Goal: Transaction & Acquisition: Purchase product/service

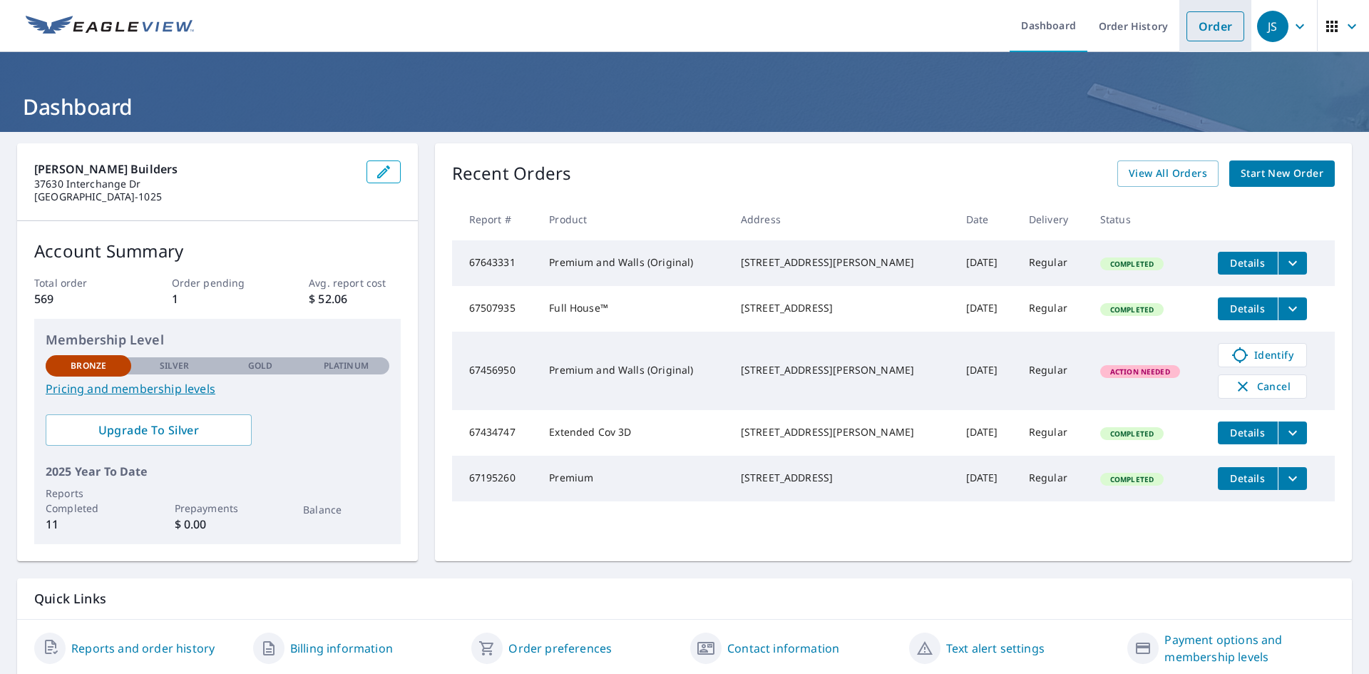
click at [1221, 29] on link "Order" at bounding box center [1216, 26] width 58 height 30
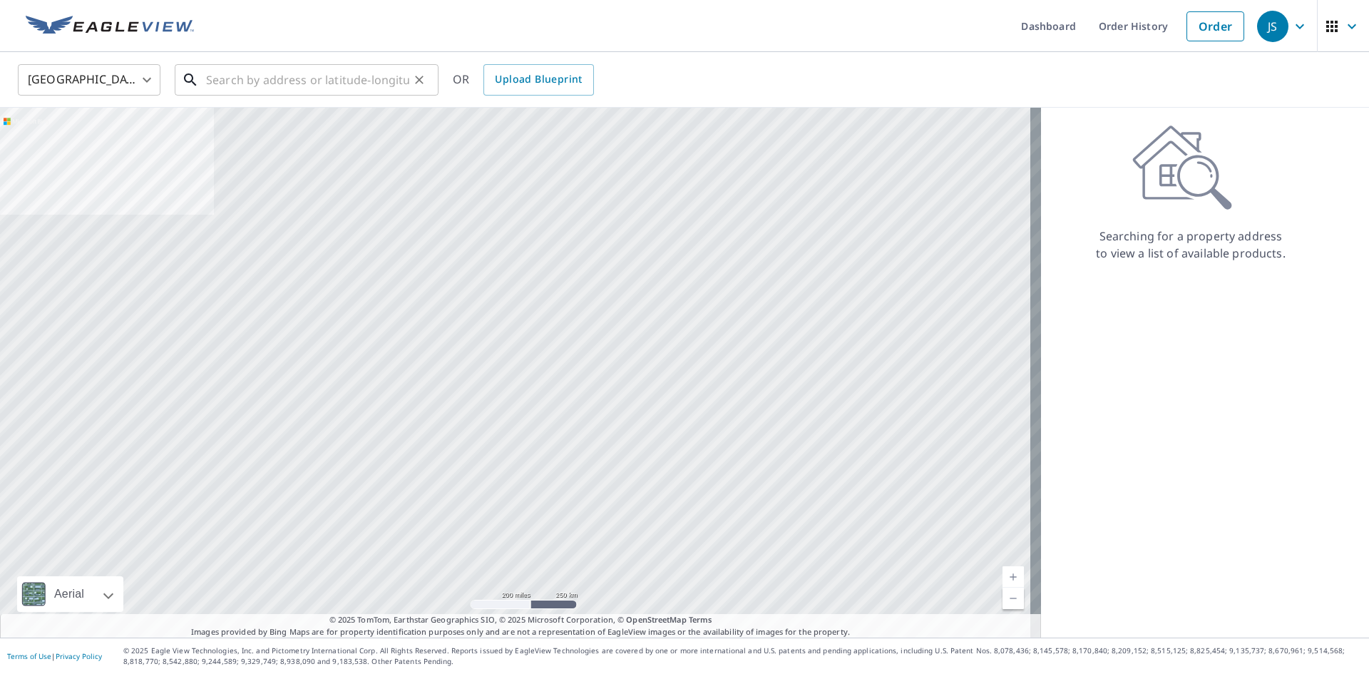
click at [297, 88] on input "text" at bounding box center [307, 80] width 203 height 40
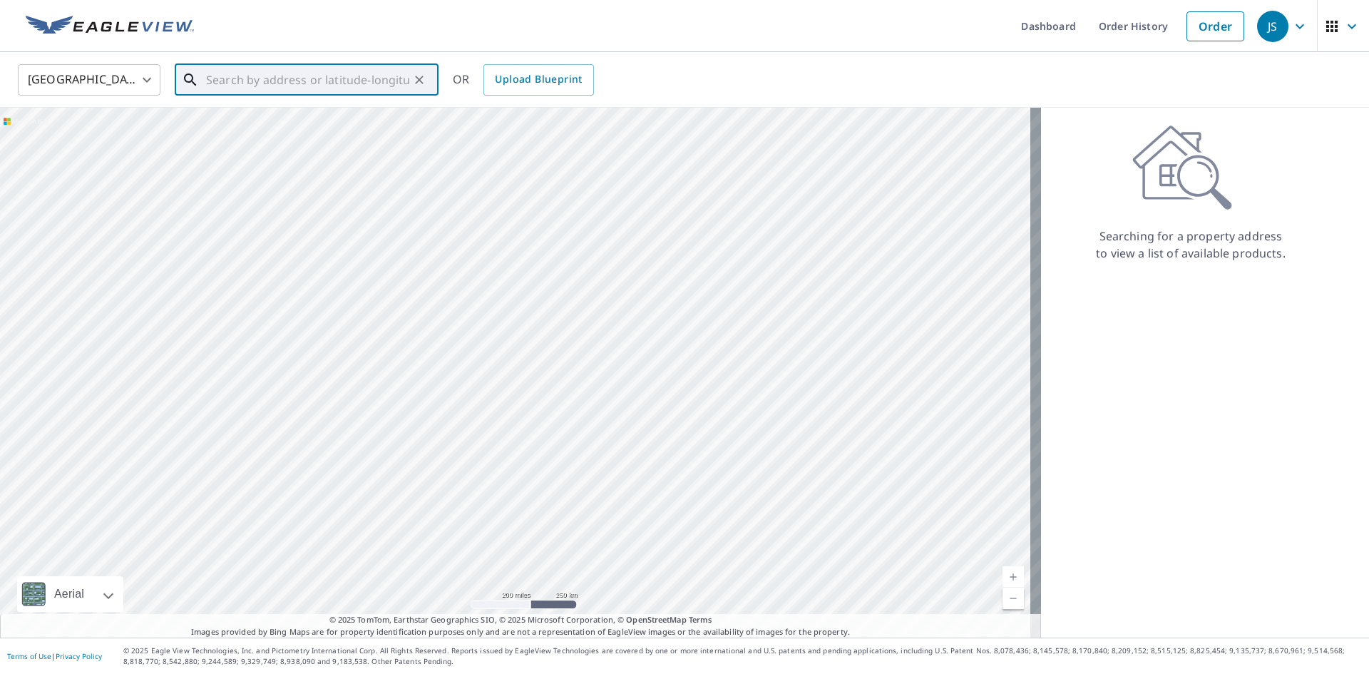
drag, startPoint x: 297, startPoint y: 88, endPoint x: 237, endPoint y: 81, distance: 60.2
click at [237, 81] on input "text" at bounding box center [307, 80] width 203 height 40
click at [207, 130] on p "[GEOGRAPHIC_DATA]" at bounding box center [315, 137] width 224 height 14
type input "[STREET_ADDRESS][PERSON_NAME]"
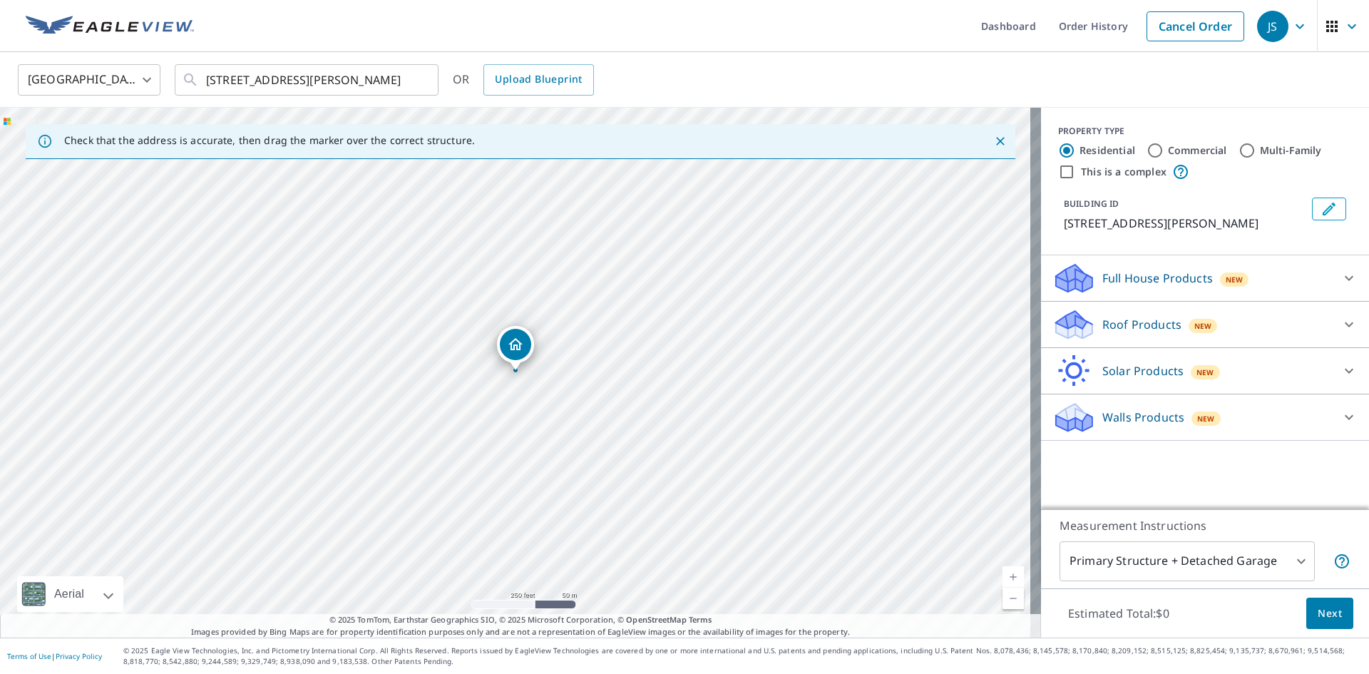
click at [1294, 565] on body "JS JS Dashboard Order History Cancel Order JS [GEOGRAPHIC_DATA] US ​ [STREET_AD…" at bounding box center [684, 337] width 1369 height 674
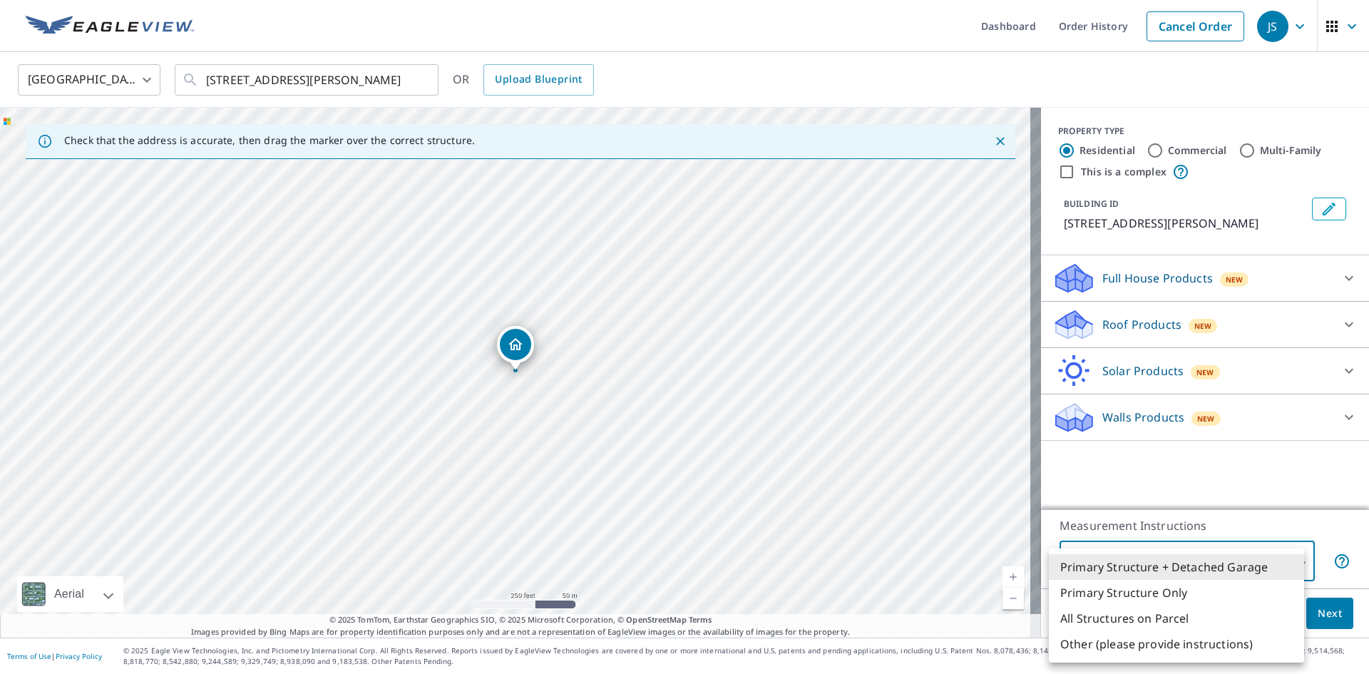
click at [1237, 566] on li "Primary Structure + Detached Garage" at bounding box center [1176, 567] width 255 height 26
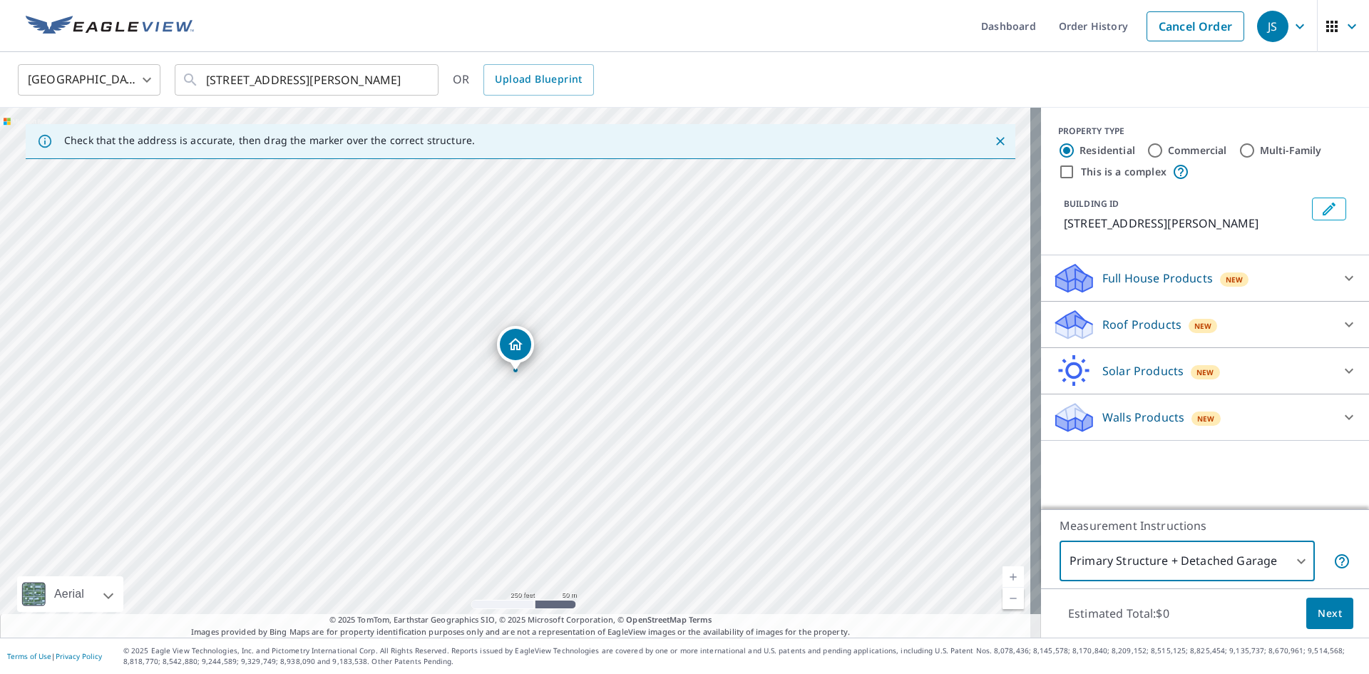
click at [1318, 608] on span "Next" at bounding box center [1330, 614] width 24 height 18
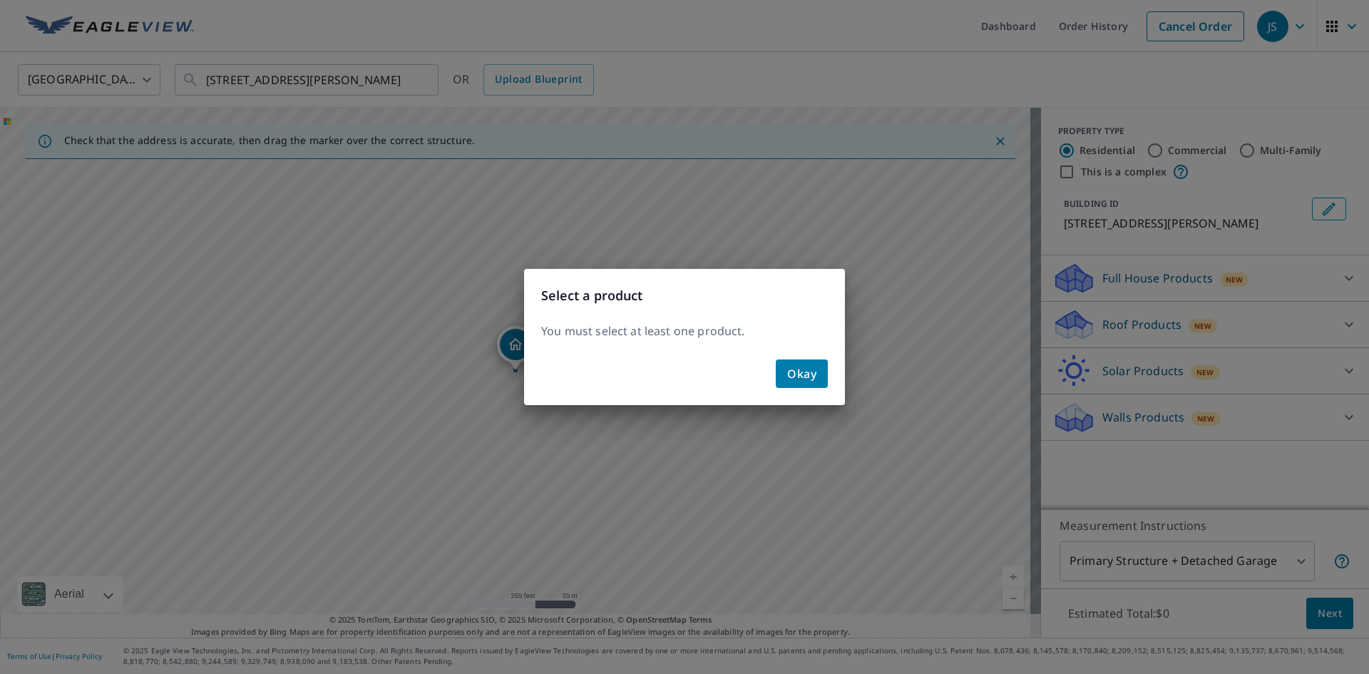
click at [804, 380] on span "Okay" at bounding box center [801, 374] width 29 height 20
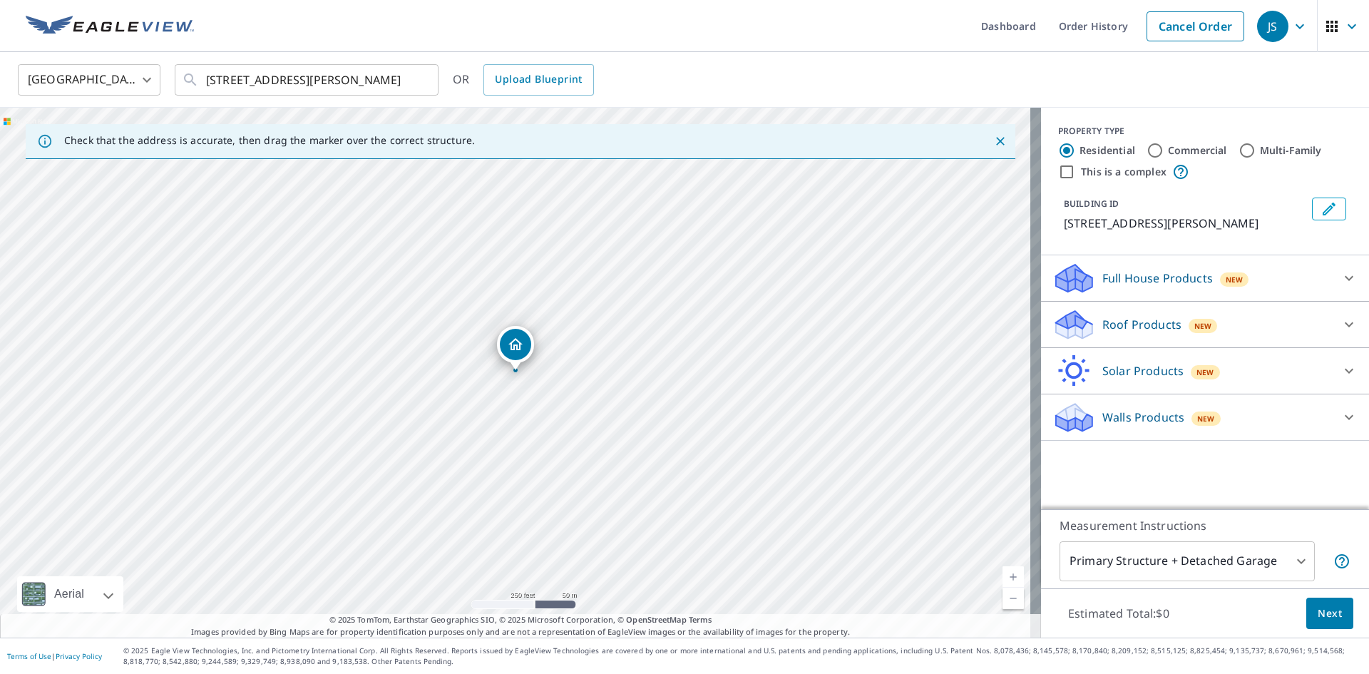
click at [1316, 285] on div "Full House Products New" at bounding box center [1193, 279] width 280 height 34
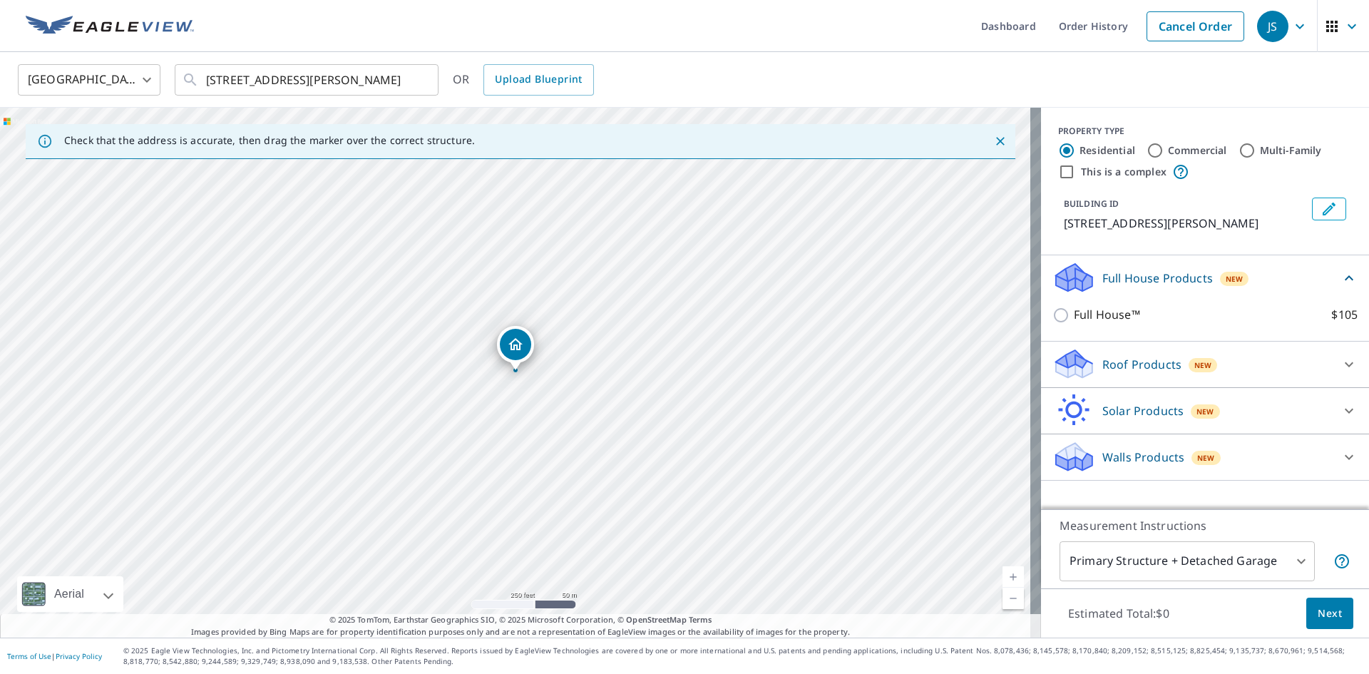
click at [1240, 364] on div "Roof Products New" at bounding box center [1193, 364] width 280 height 34
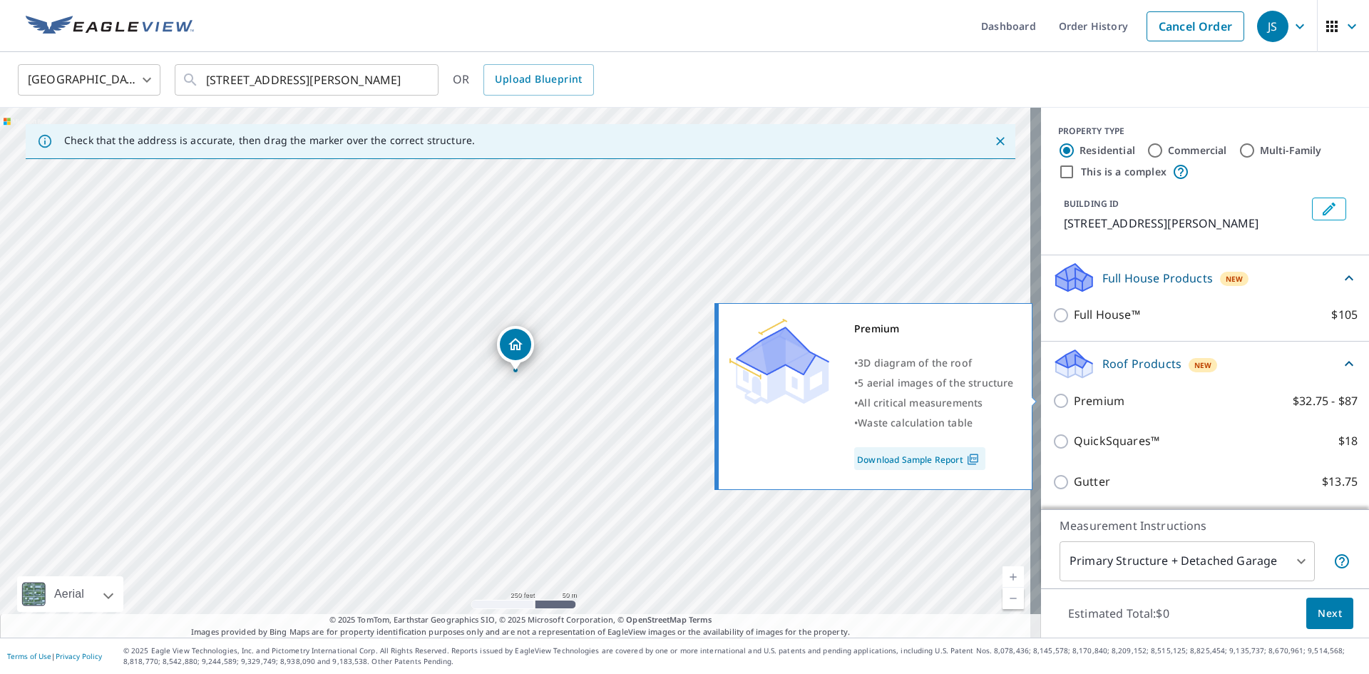
scroll to position [71, 0]
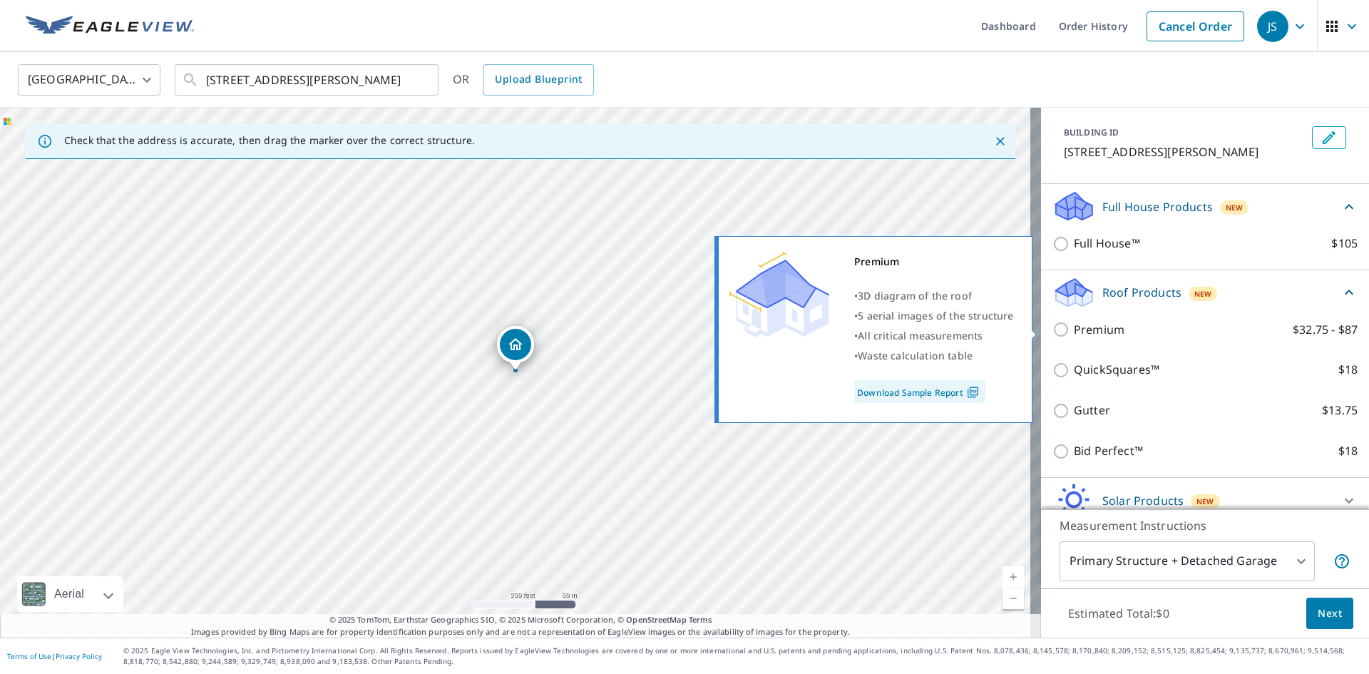
click at [1074, 327] on p "Premium" at bounding box center [1099, 330] width 51 height 18
click at [1074, 327] on input "Premium $32.75 - $87" at bounding box center [1063, 329] width 21 height 17
checkbox input "true"
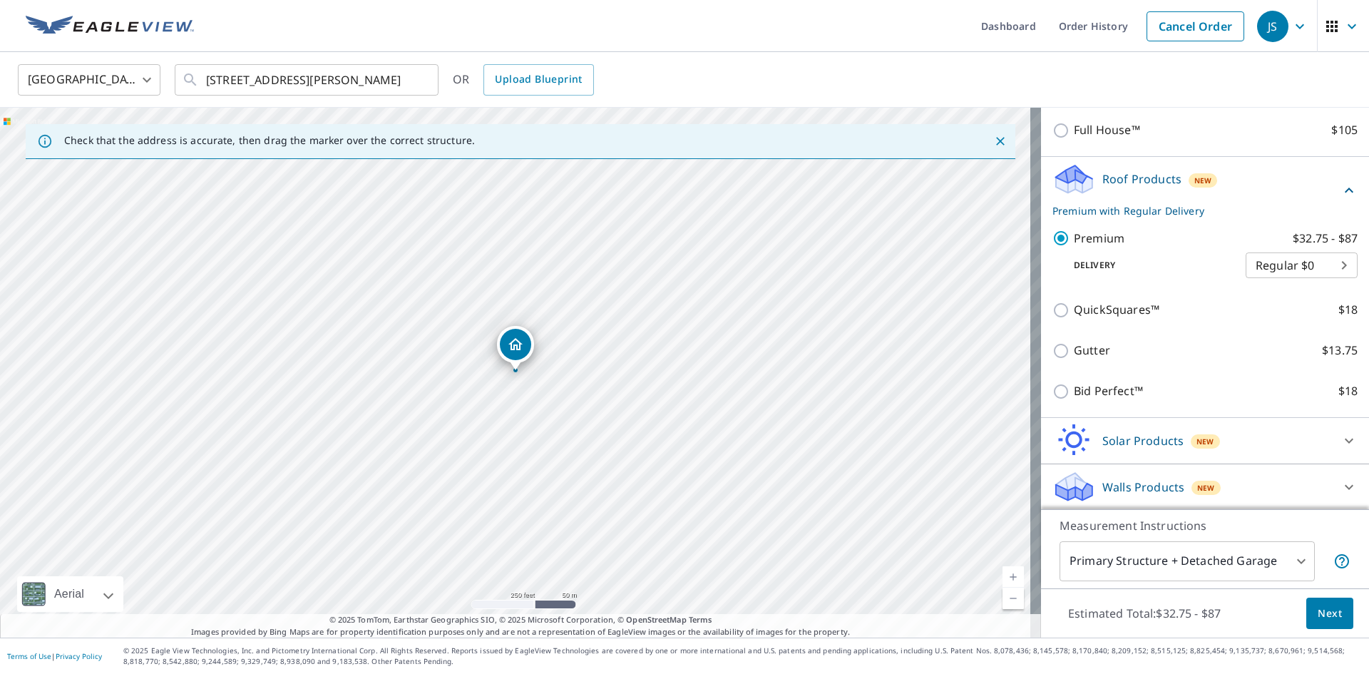
scroll to position [186, 0]
click at [1321, 619] on span "Next" at bounding box center [1330, 614] width 24 height 18
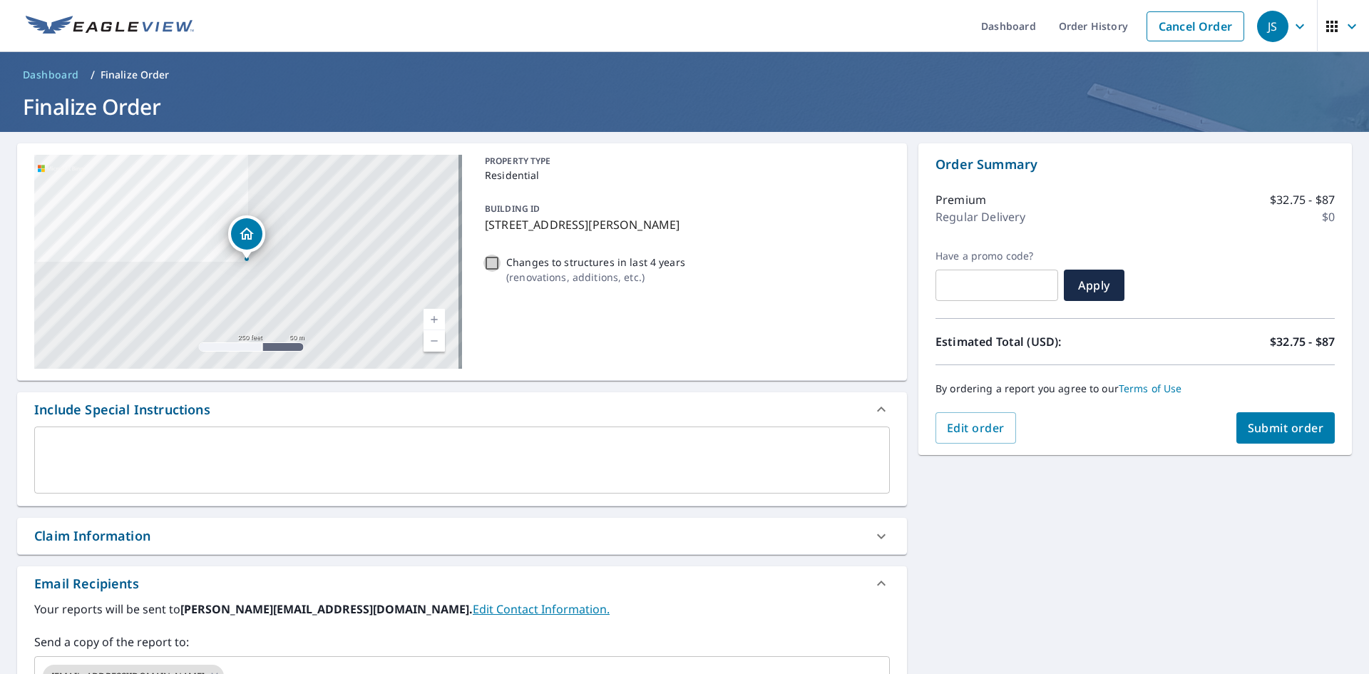
click at [487, 258] on input "Changes to structures in last 4 years ( renovations, additions, etc. )" at bounding box center [491, 263] width 17 height 17
checkbox input "true"
click at [488, 260] on input "Changes to structures in last 4 years ( renovations, additions, etc. )" at bounding box center [491, 263] width 17 height 17
checkbox input "false"
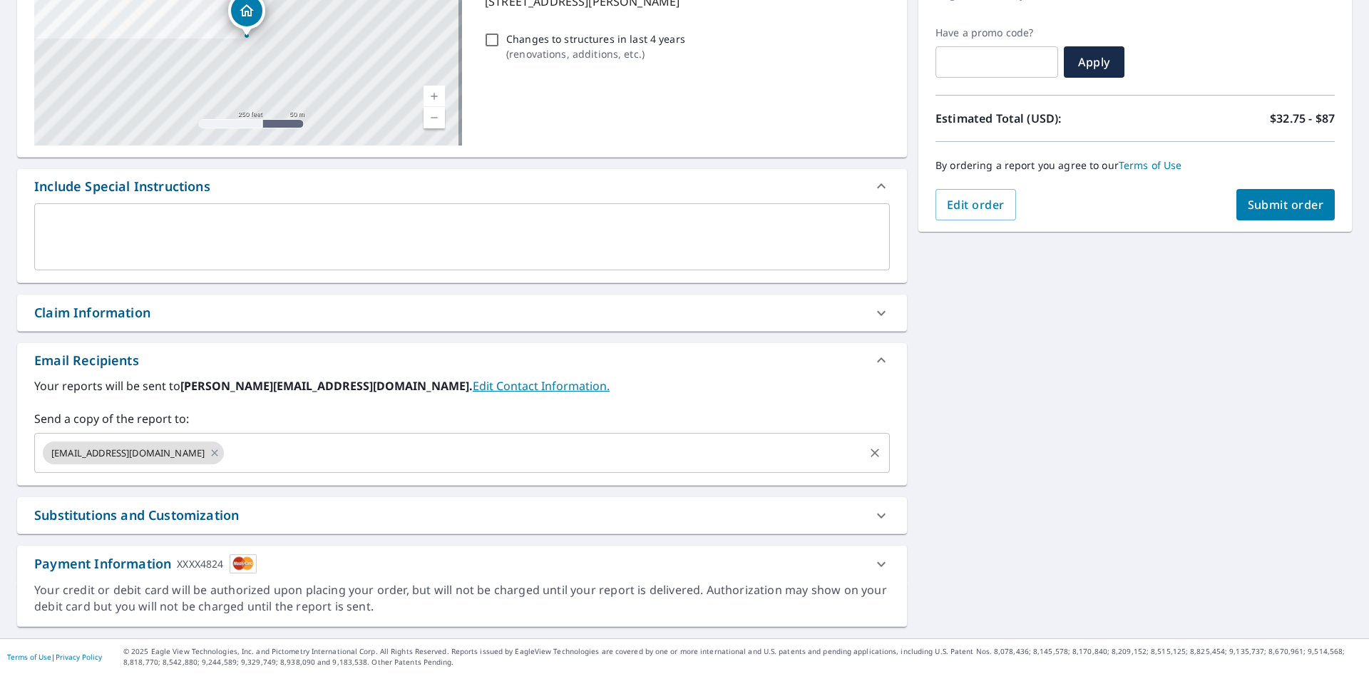
scroll to position [224, 0]
click at [1272, 210] on span "Submit order" at bounding box center [1286, 204] width 76 height 16
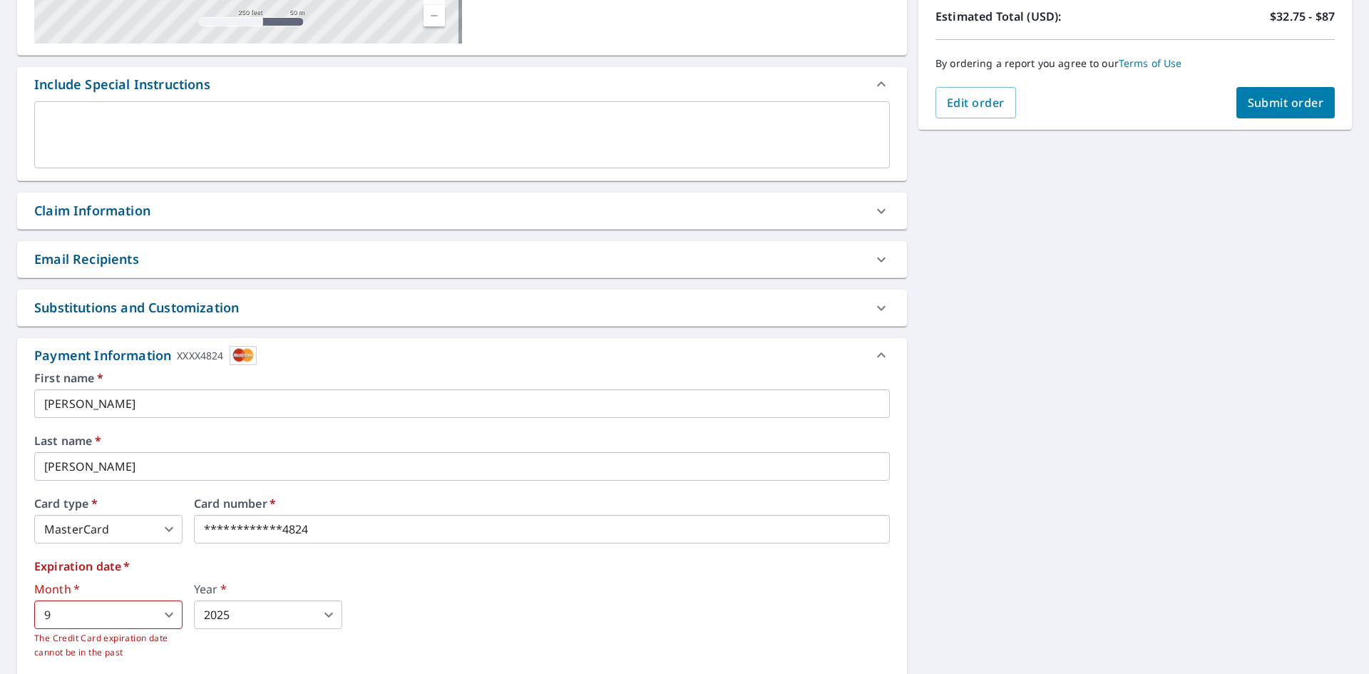
scroll to position [463, 0]
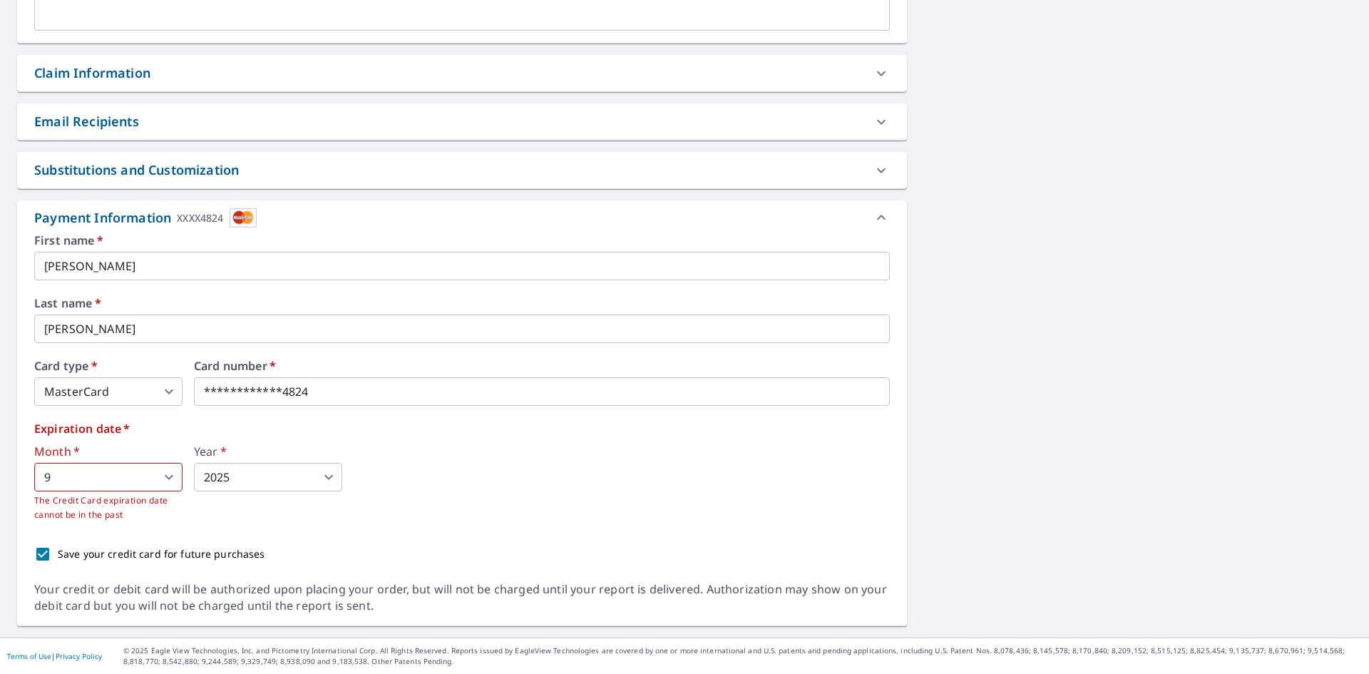
click at [116, 483] on body "JS JS Dashboard Order History Cancel Order JS Dashboard / Finalize Order Finali…" at bounding box center [684, 337] width 1369 height 674
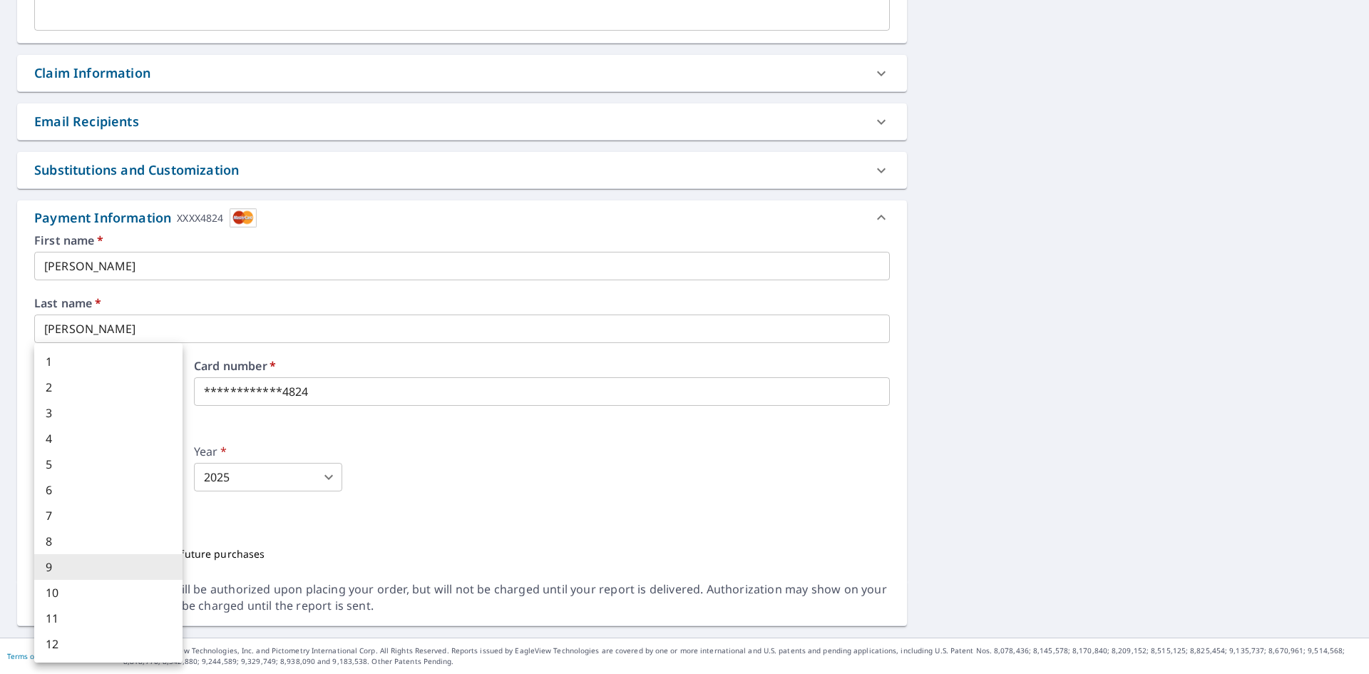
click at [473, 466] on div at bounding box center [684, 337] width 1369 height 674
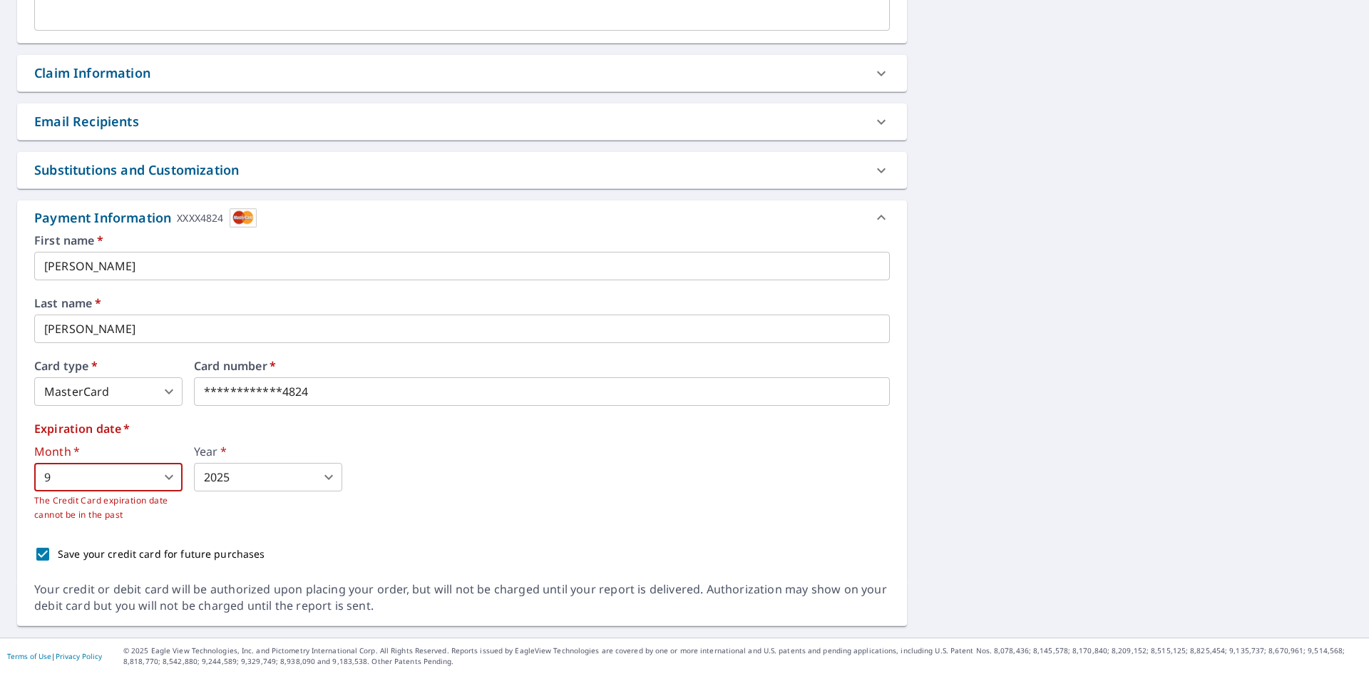
click at [118, 477] on body "JS JS Dashboard Order History Cancel Order JS Dashboard / Finalize Order Finali…" at bounding box center [684, 337] width 1369 height 674
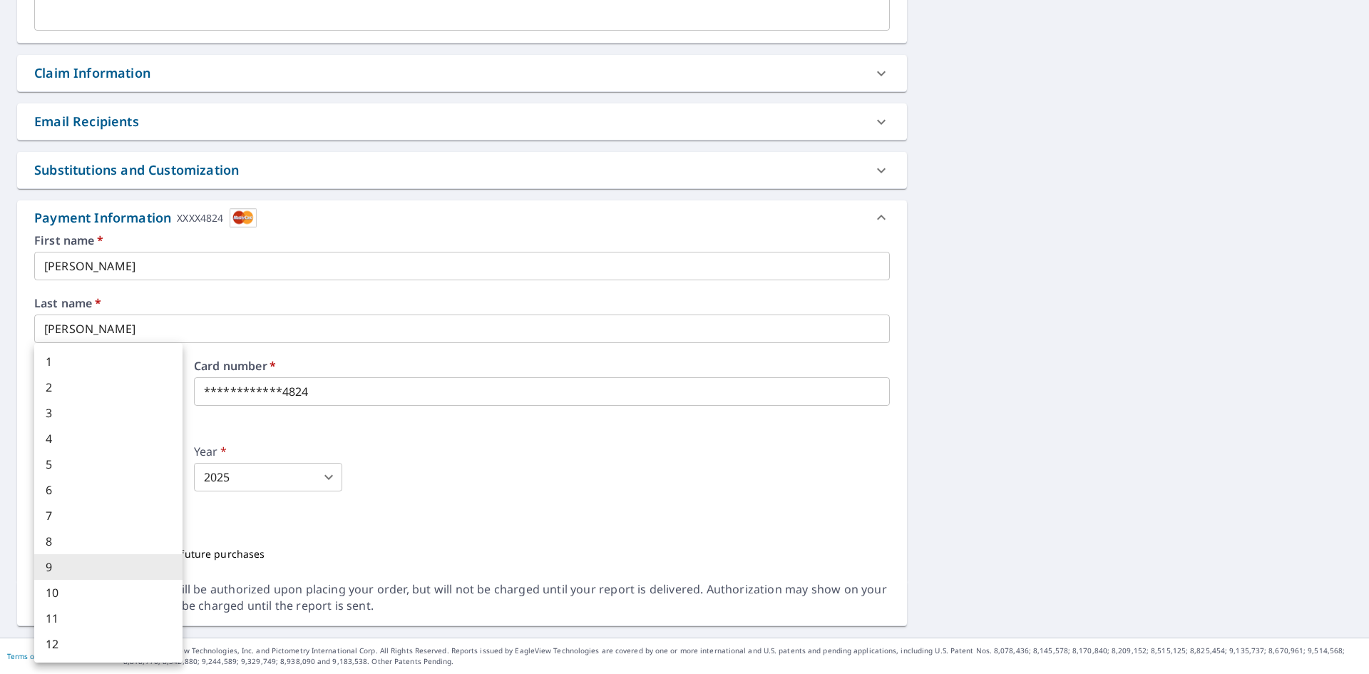
click at [63, 568] on li "9" at bounding box center [108, 567] width 148 height 26
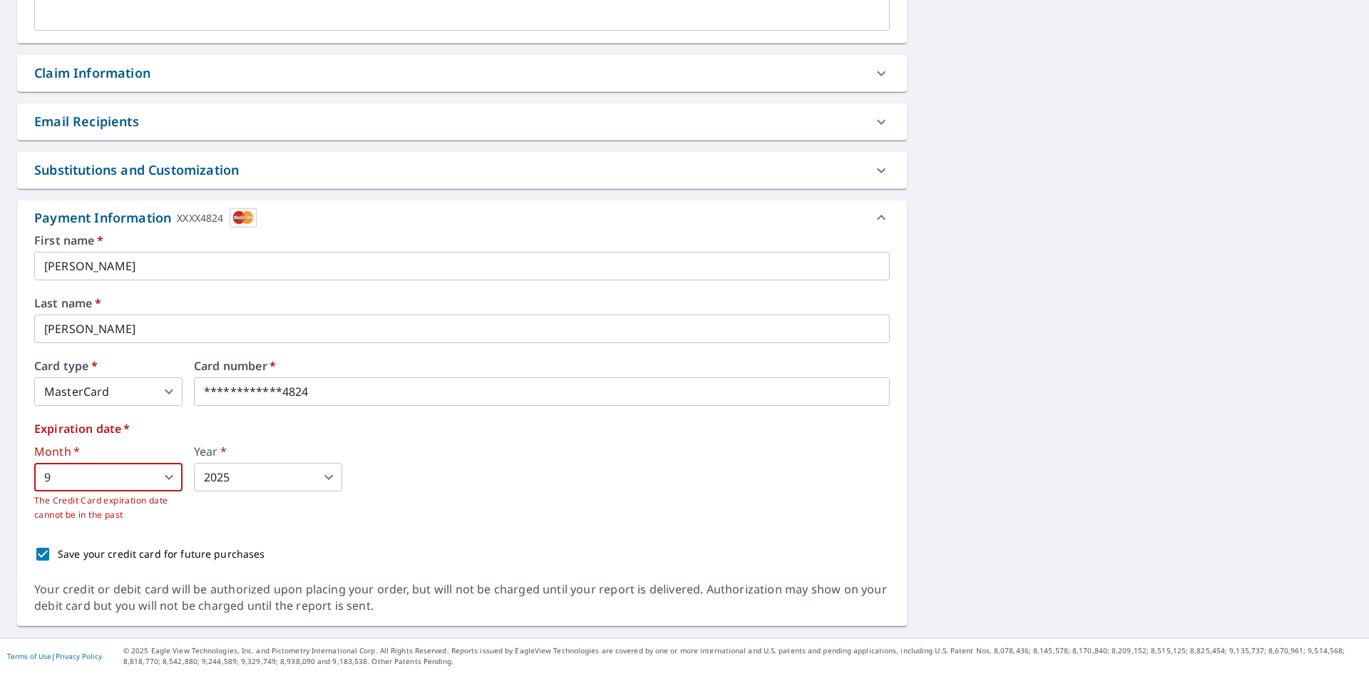
click at [64, 471] on body "JS JS Dashboard Order History Cancel Order JS Dashboard / Finalize Order Finali…" at bounding box center [684, 337] width 1369 height 674
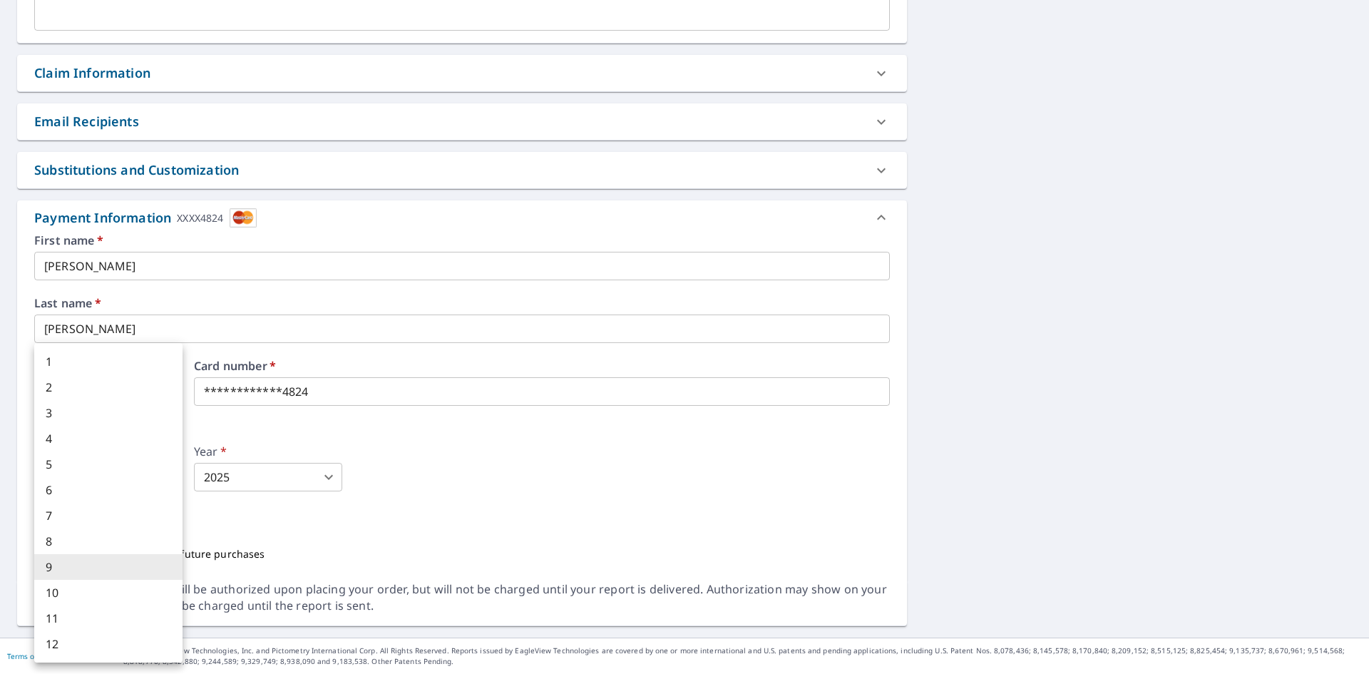
click at [324, 543] on div at bounding box center [684, 337] width 1369 height 674
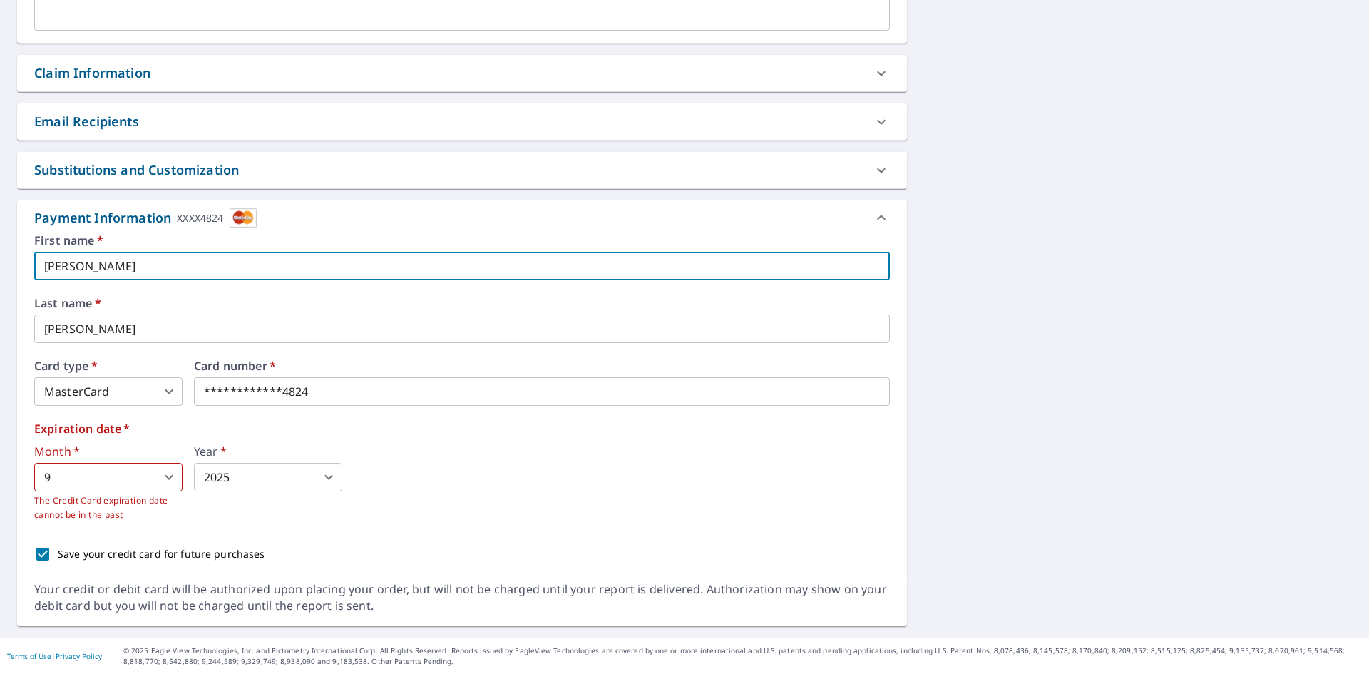
drag, startPoint x: 116, startPoint y: 270, endPoint x: 21, endPoint y: 260, distance: 94.7
click at [21, 260] on div "**********" at bounding box center [462, 408] width 890 height 347
checkbox input "true"
type input "v"
checkbox input "true"
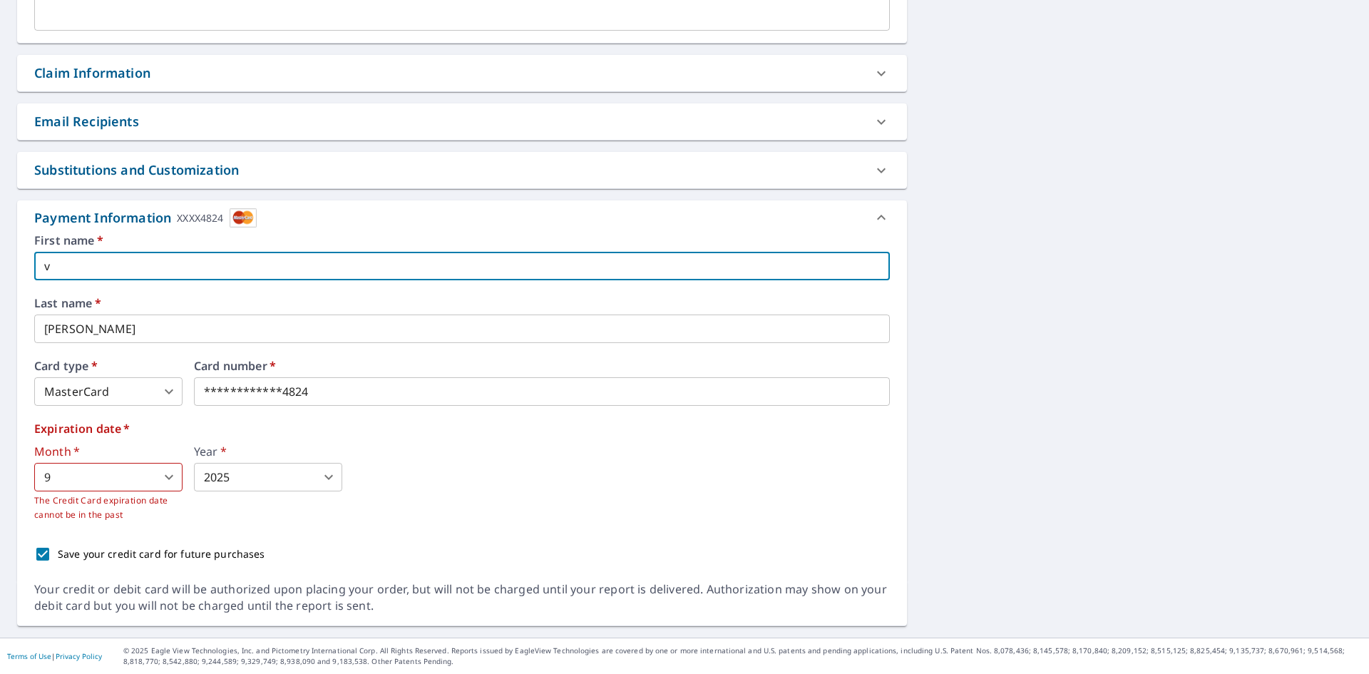
type input "va"
checkbox input "true"
type input "vale"
checkbox input "true"
type input "valent"
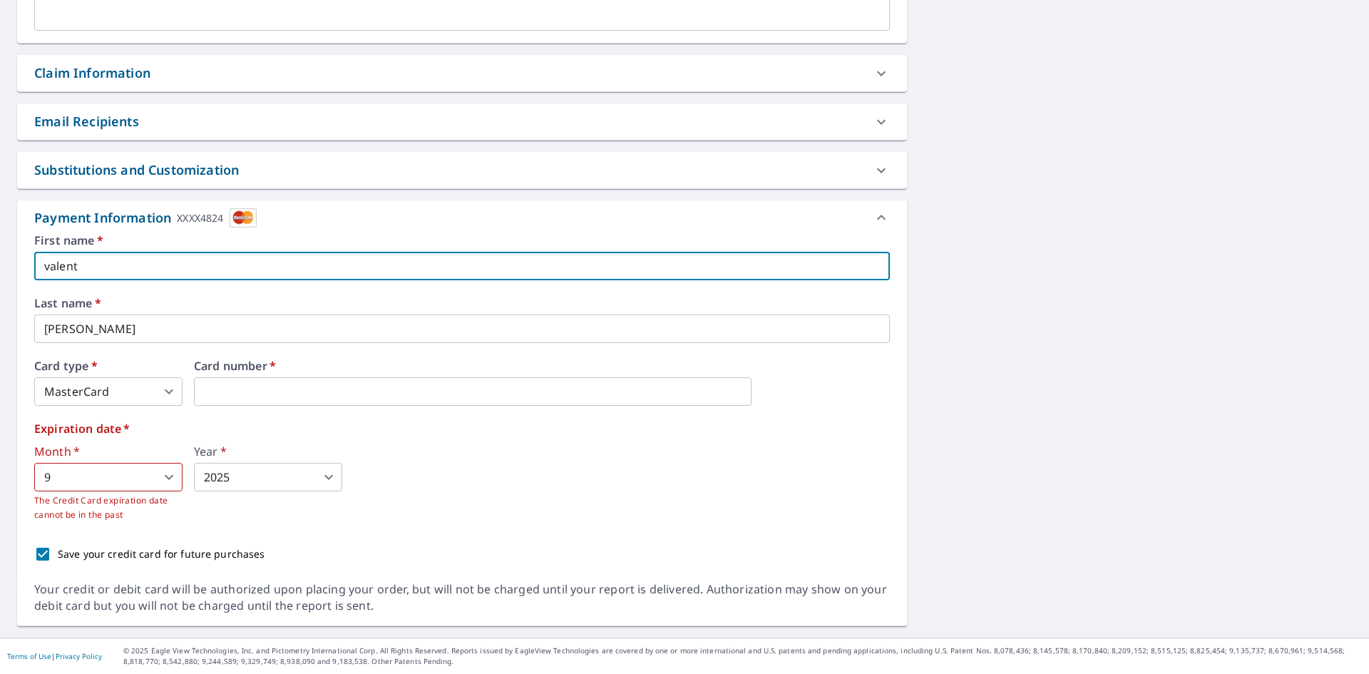
checkbox input "true"
type input "[PERSON_NAME]"
checkbox input "true"
type input "[PERSON_NAME]"
checkbox input "true"
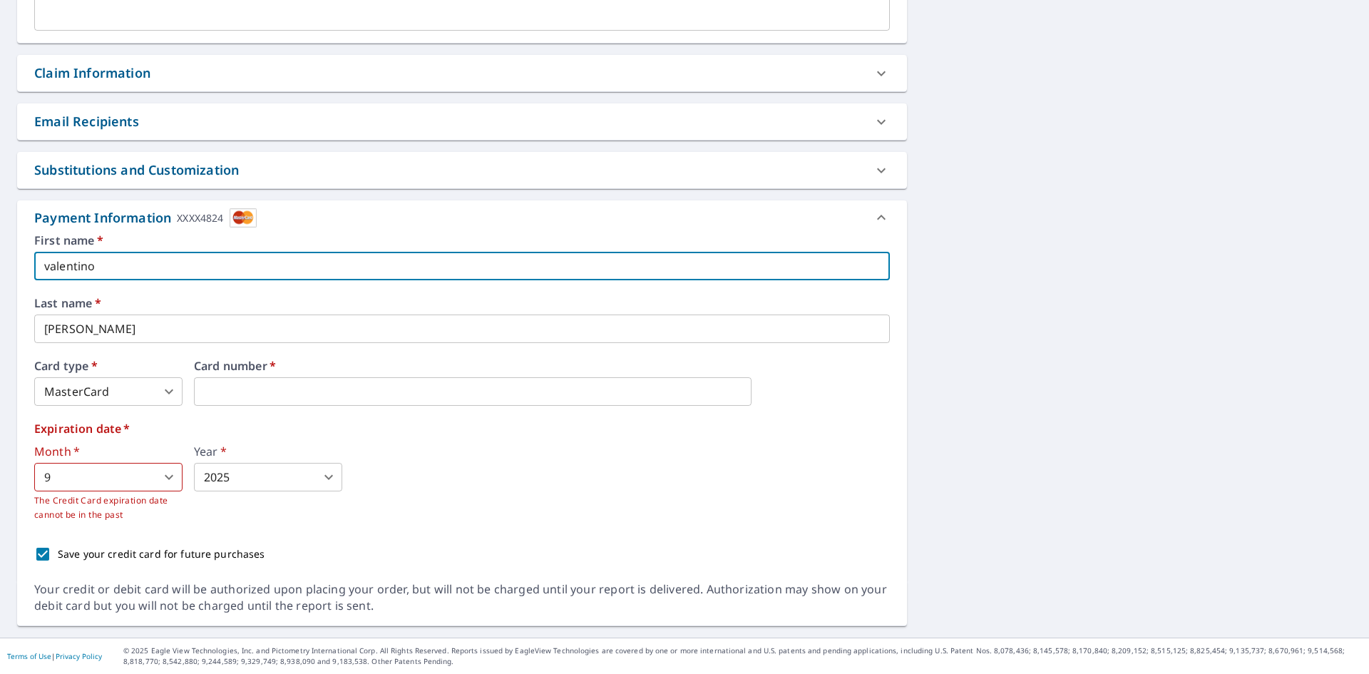
type input "Valentino"
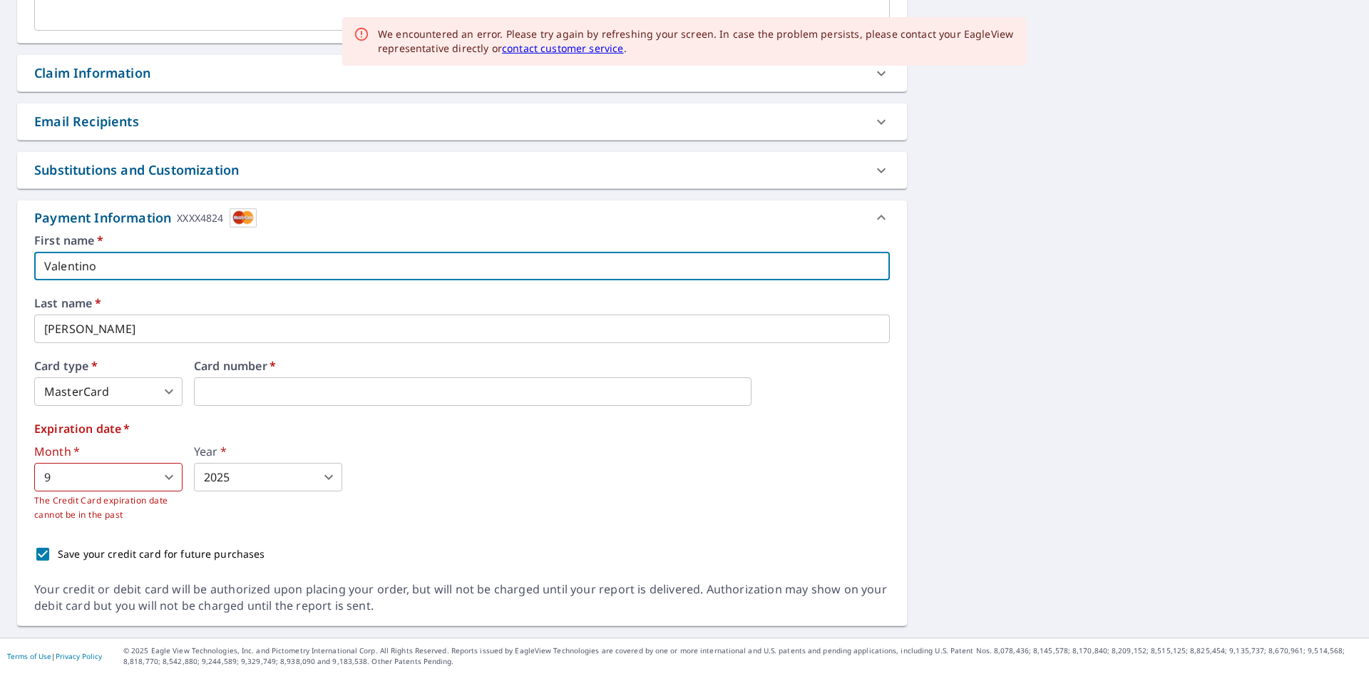
click at [108, 327] on input "[PERSON_NAME]" at bounding box center [462, 328] width 856 height 29
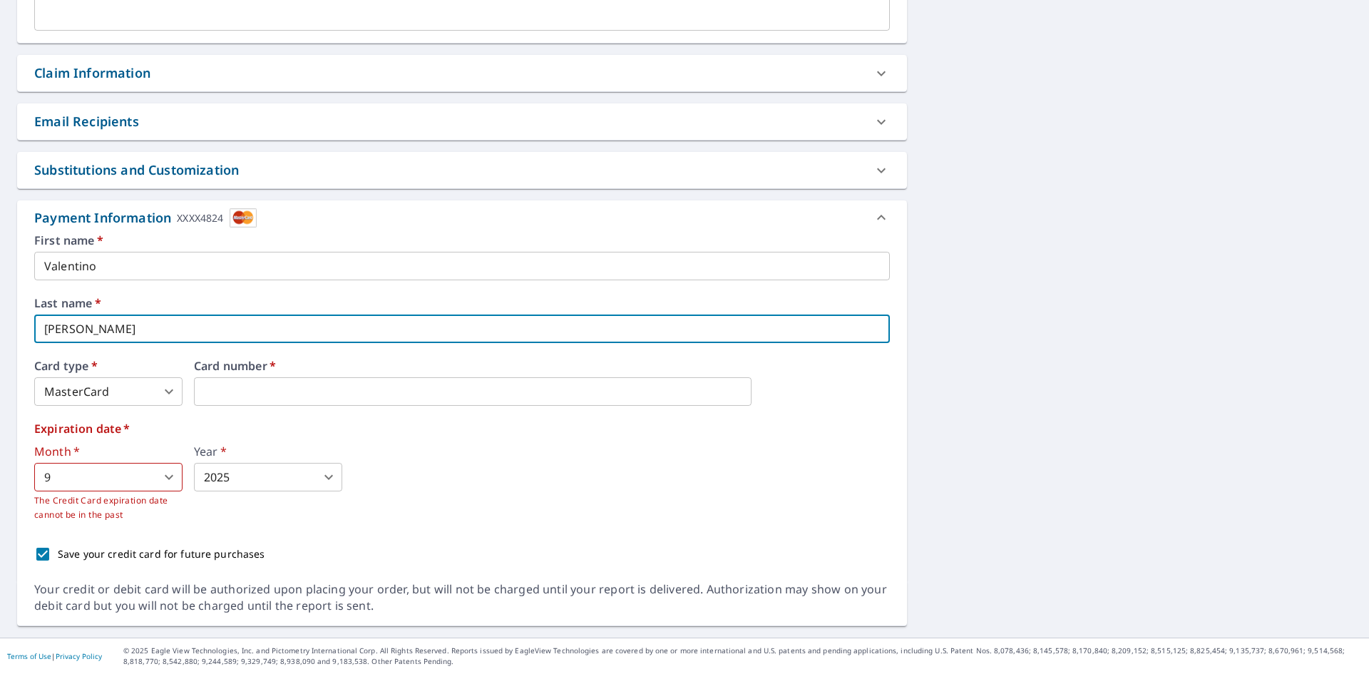
drag, startPoint x: 108, startPoint y: 327, endPoint x: 21, endPoint y: 324, distance: 87.0
click at [21, 324] on div "First name   * [PERSON_NAME] ​ Last name   * [PERSON_NAME] ​ Card type   * Mast…" at bounding box center [462, 408] width 890 height 347
checkbox input "true"
click at [89, 349] on div "First name   * [PERSON_NAME] ​ Last name   * ​ Card type   * MasterCard 3 ​ Car…" at bounding box center [462, 402] width 856 height 334
click at [87, 321] on input "text" at bounding box center [462, 328] width 856 height 29
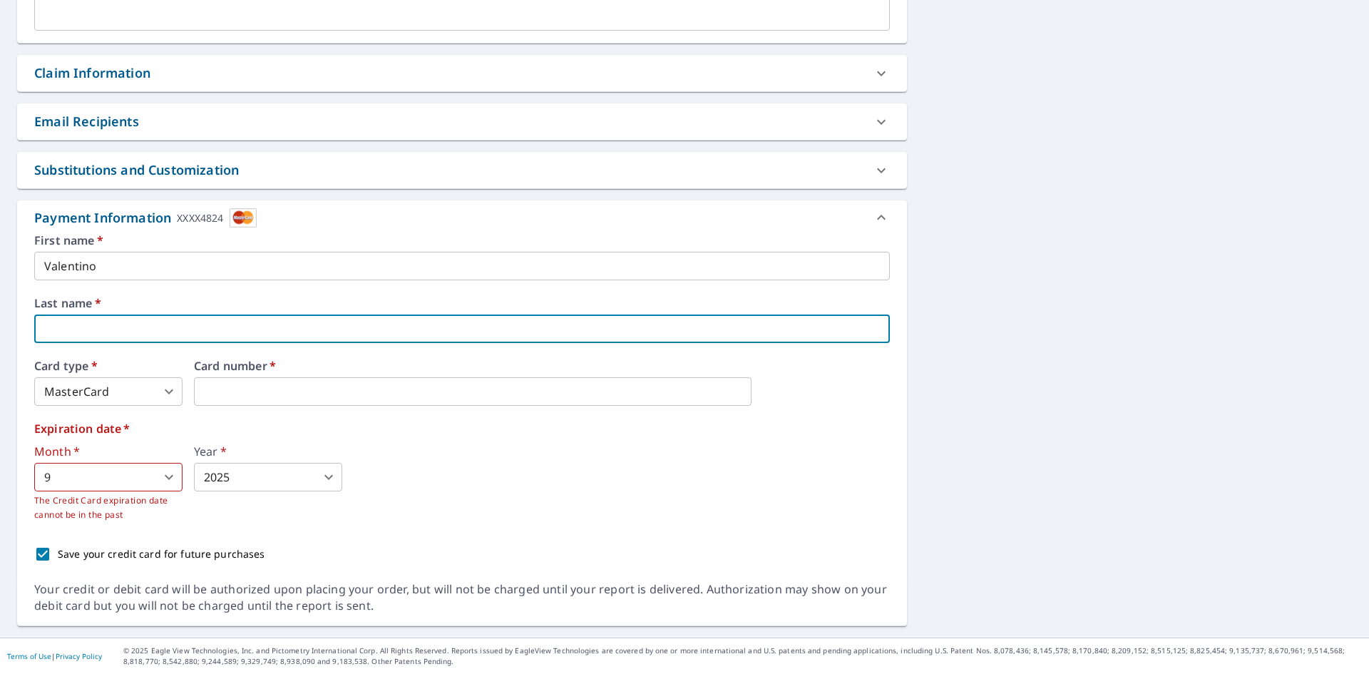
type input "[PERSON_NAME]"
click at [117, 389] on body "JS JS Dashboard Order History Cancel Order JS Dashboard / Finalize Order Finali…" at bounding box center [684, 337] width 1369 height 674
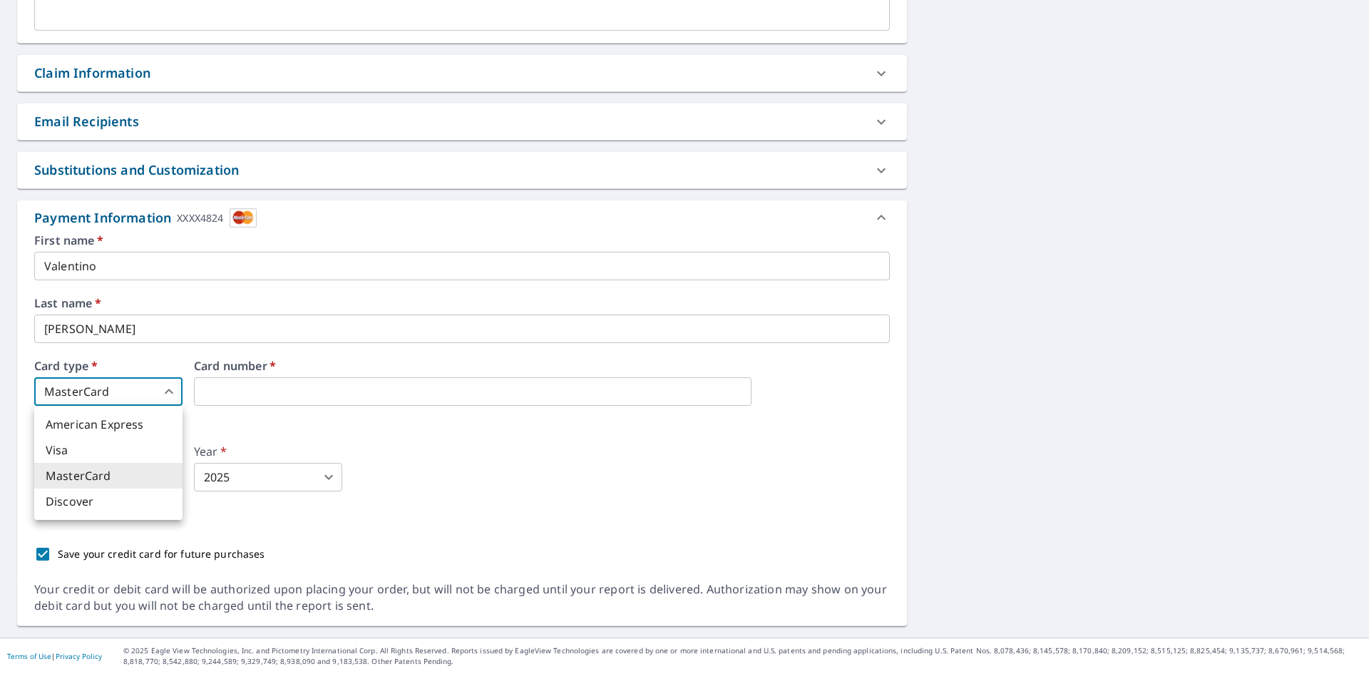
click at [112, 471] on li "MasterCard" at bounding box center [108, 476] width 148 height 26
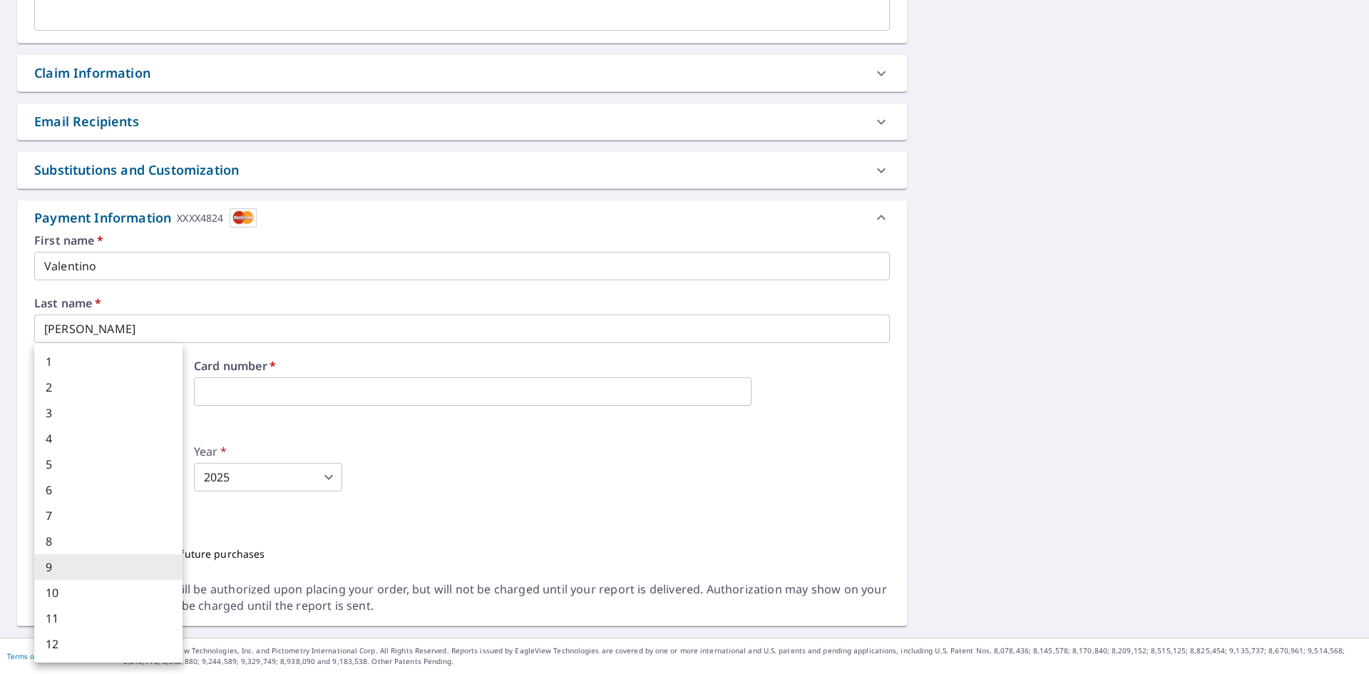
click at [155, 490] on body "JS JS Dashboard Order History Cancel Order JS Dashboard / Finalize Order Finali…" at bounding box center [684, 337] width 1369 height 674
click at [75, 612] on li "11" at bounding box center [108, 618] width 148 height 26
checkbox input "true"
type input "11"
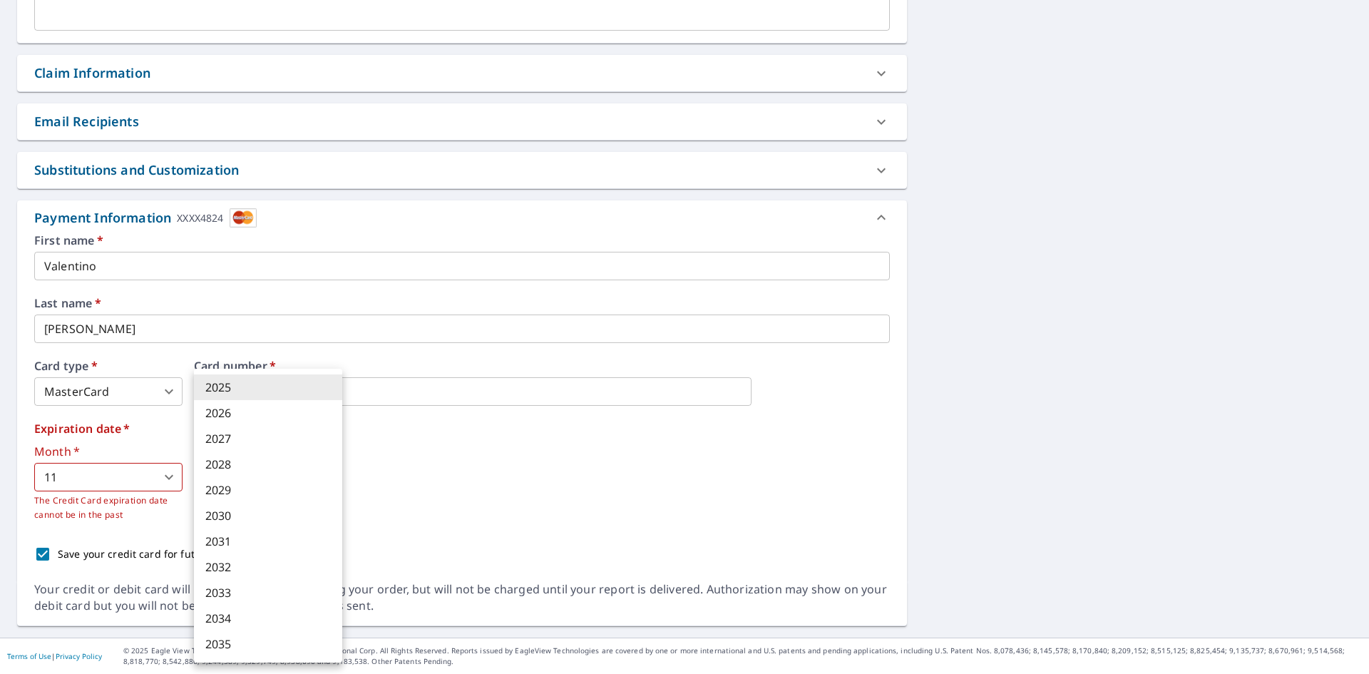
click at [301, 478] on body "JS JS Dashboard Order History Cancel Order JS Dashboard / Finalize Order Finali…" at bounding box center [684, 337] width 1369 height 674
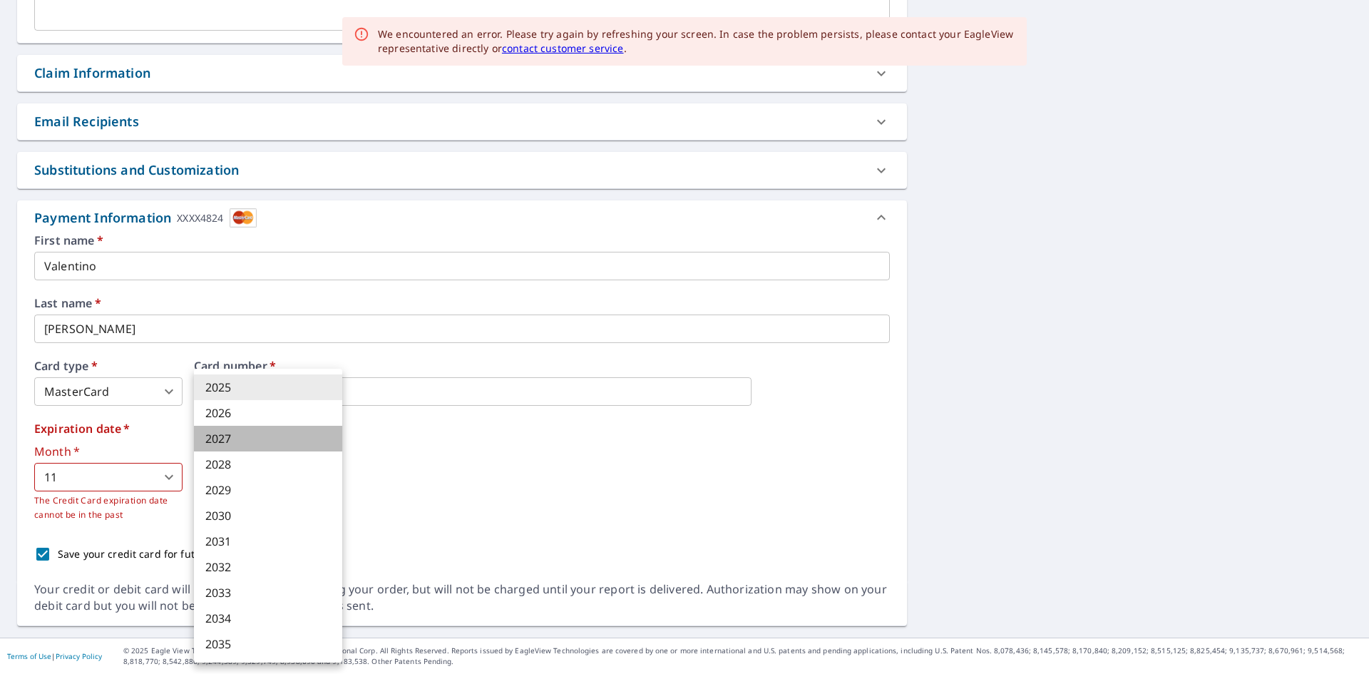
click at [235, 440] on li "2027" at bounding box center [268, 439] width 148 height 26
checkbox input "true"
type input "2027"
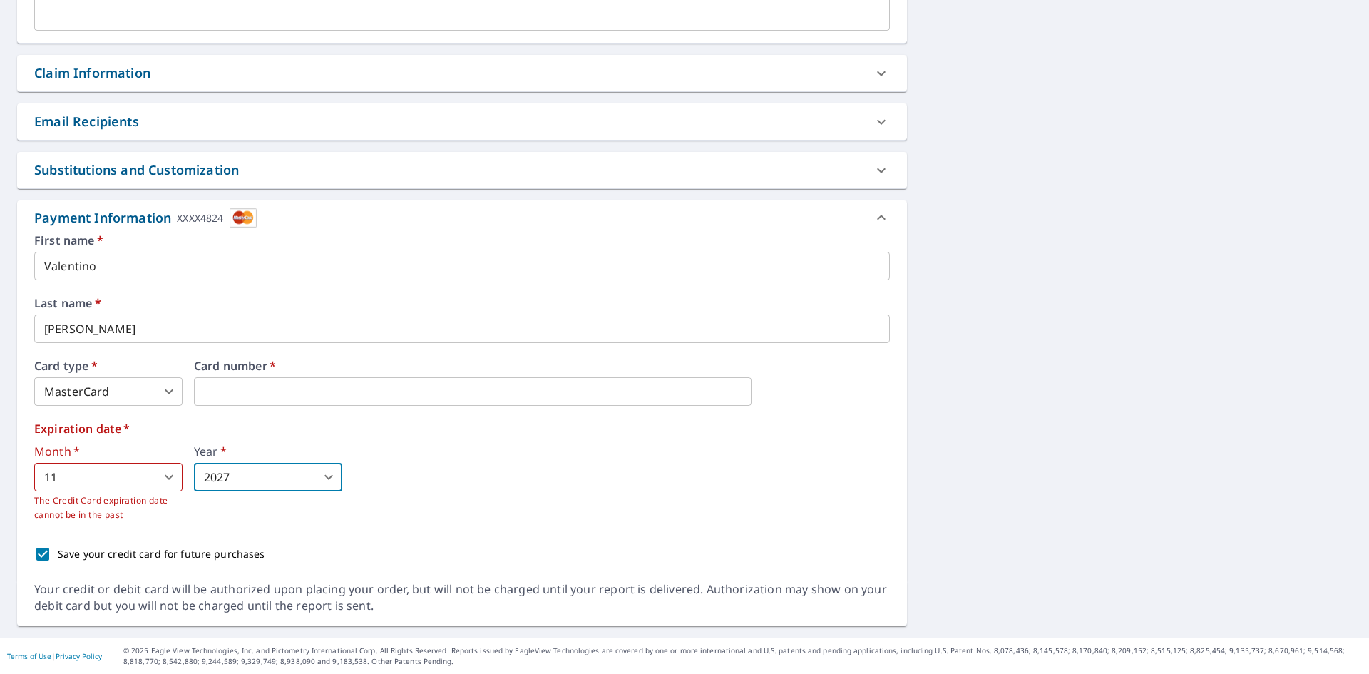
click at [419, 445] on div "2025 2026 2027 2028 2029 2030 2031 2032 2033 2034 2035" at bounding box center [684, 337] width 1369 height 674
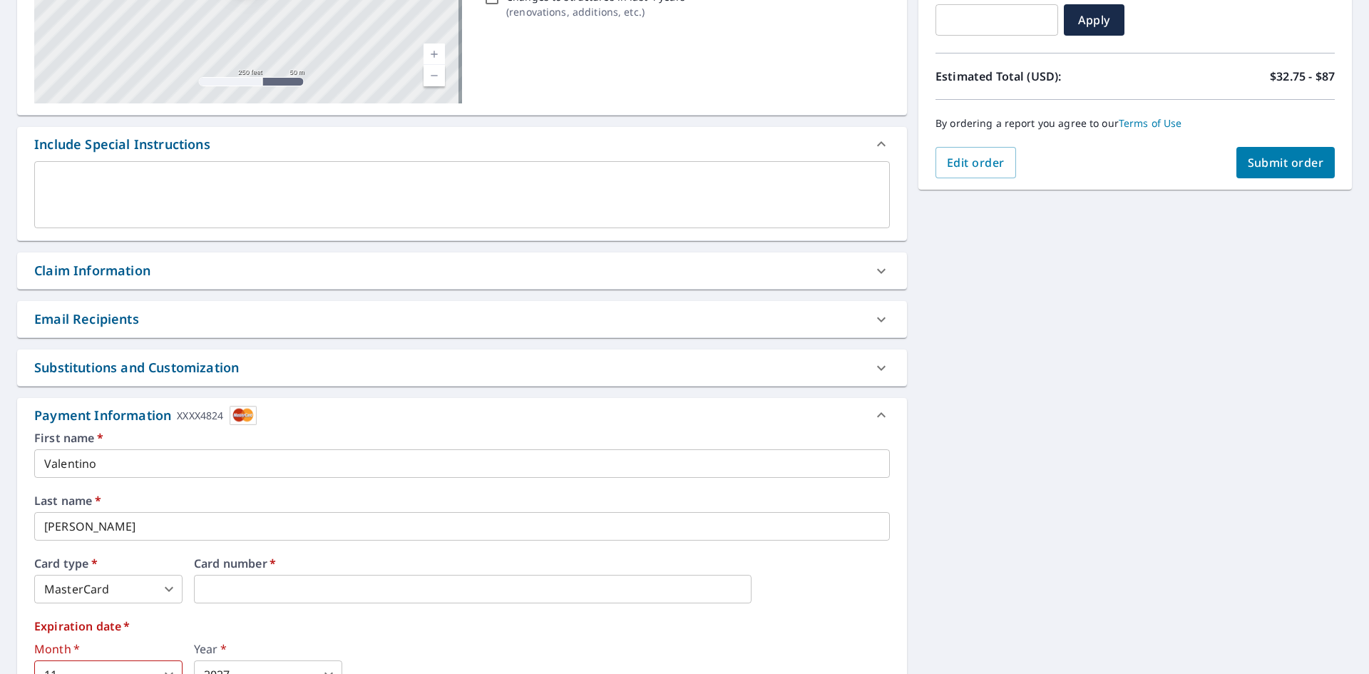
scroll to position [249, 0]
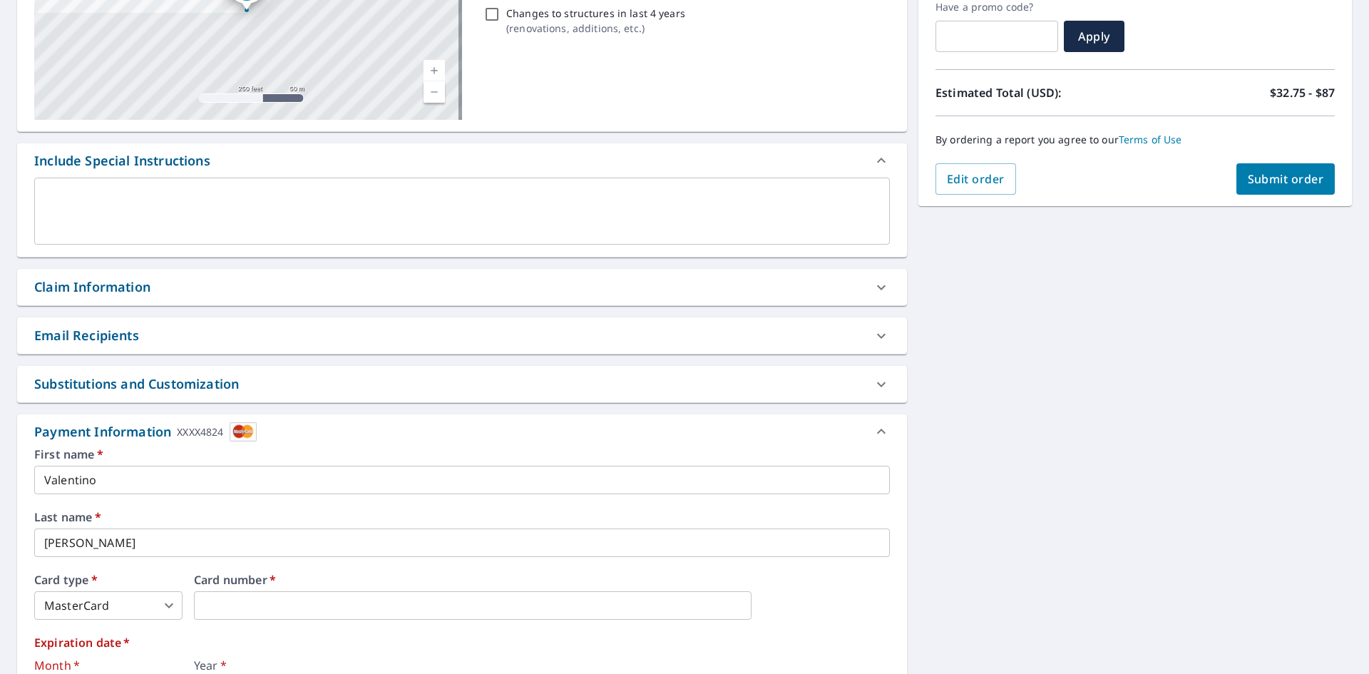
click at [1237, 180] on button "Submit order" at bounding box center [1286, 178] width 99 height 31
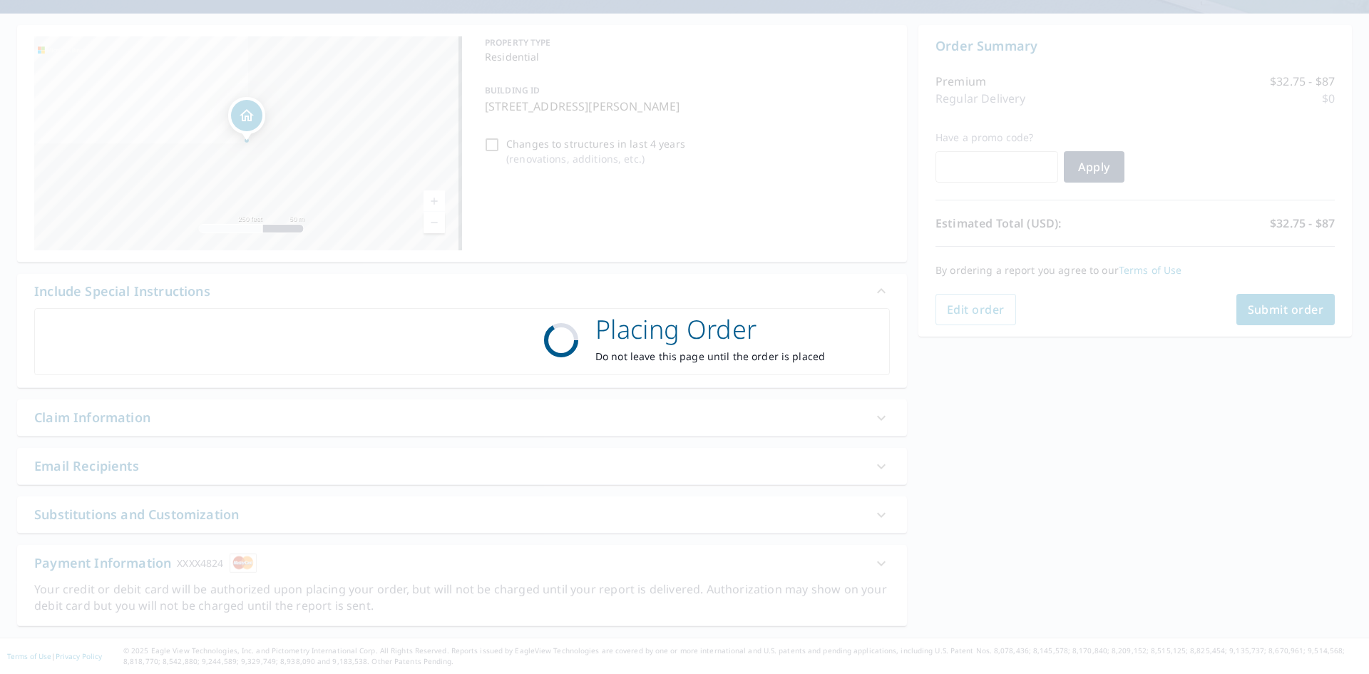
scroll to position [118, 0]
checkbox input "true"
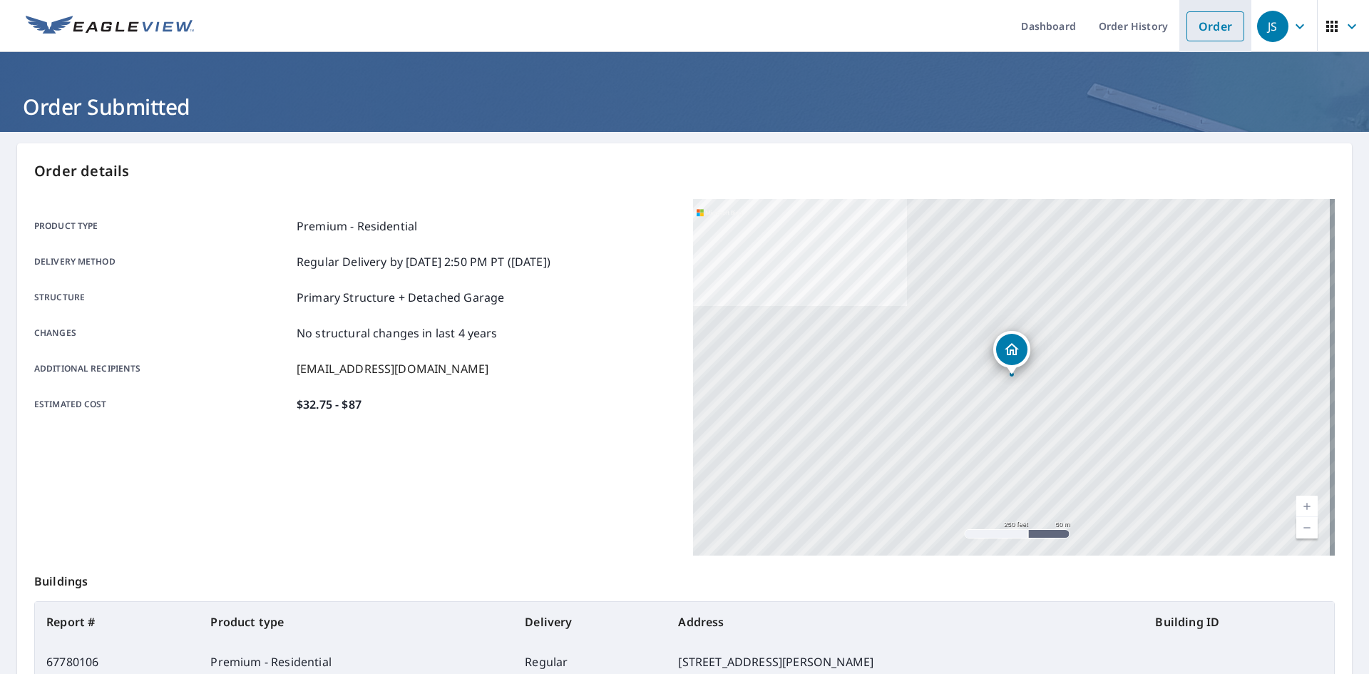
click at [1187, 25] on link "Order" at bounding box center [1216, 26] width 58 height 30
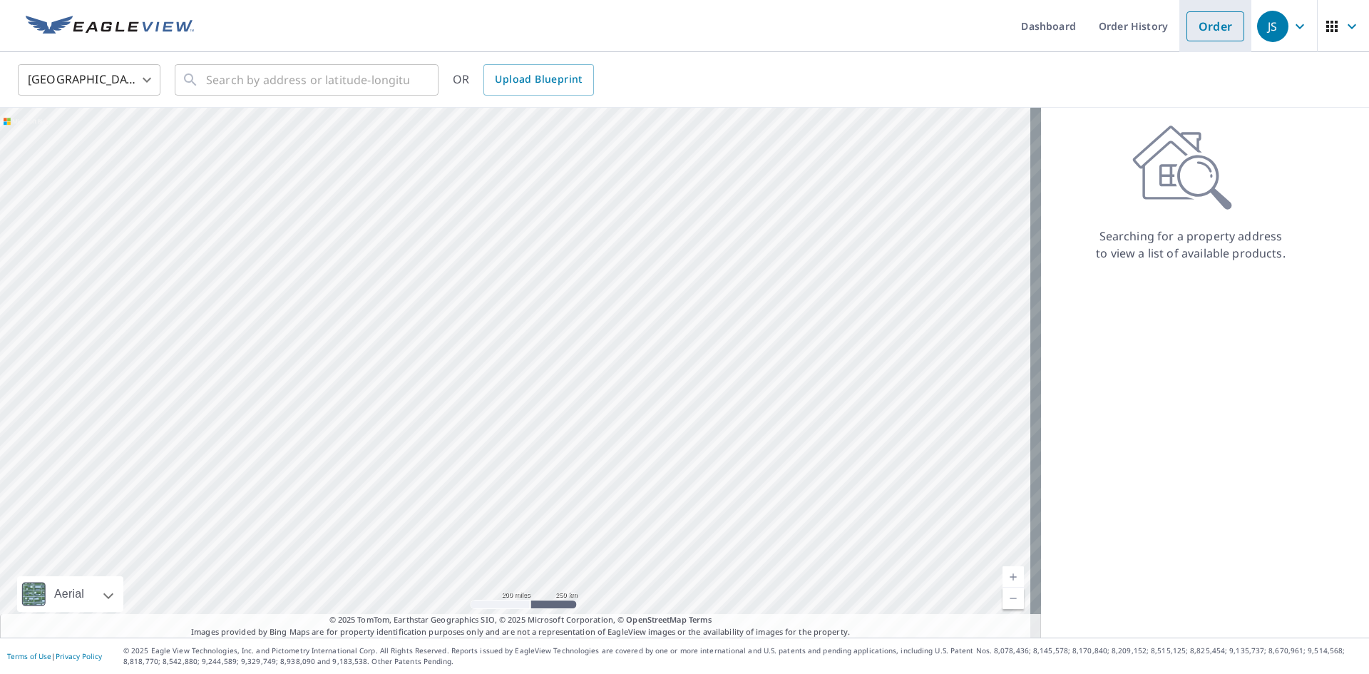
click at [1207, 33] on link "Order" at bounding box center [1216, 26] width 58 height 30
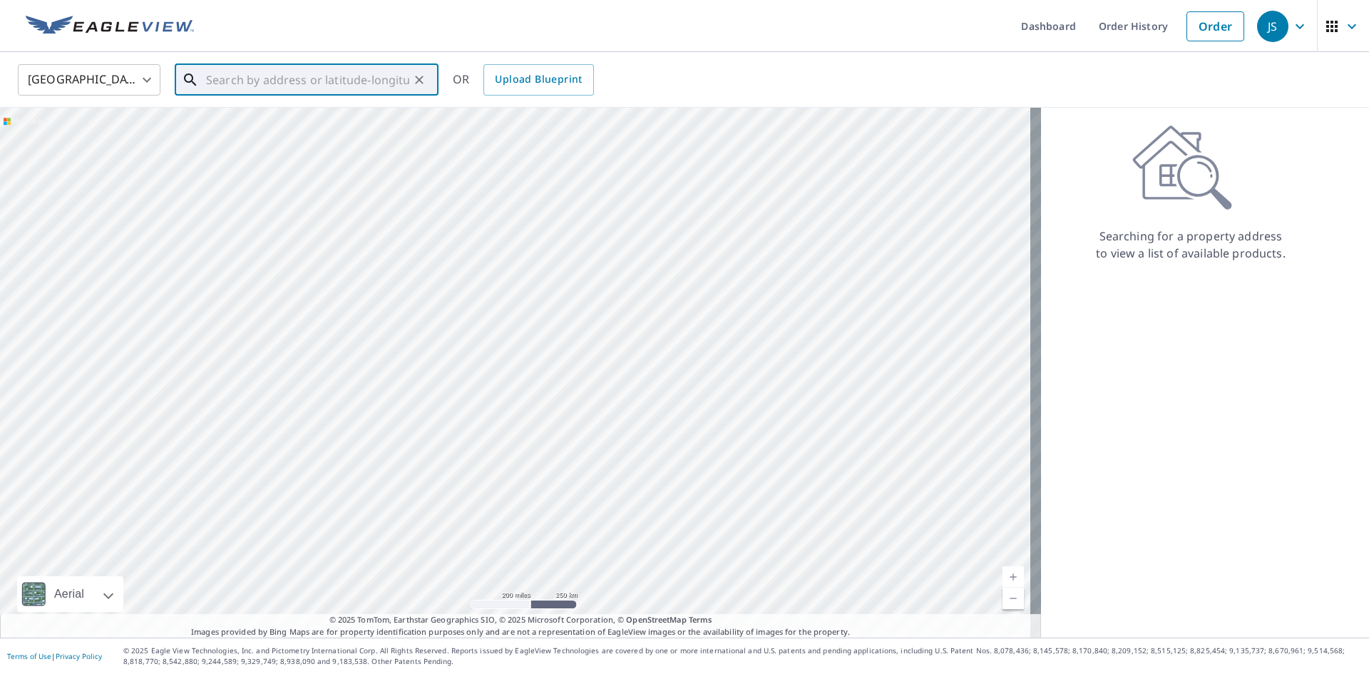
click at [298, 80] on input "text" at bounding box center [307, 80] width 203 height 40
paste input "13548 EDISON ST"
click at [283, 120] on span "[STREET_ADDRESS]" at bounding box center [315, 121] width 224 height 17
type input "[STREET_ADDRESS]"
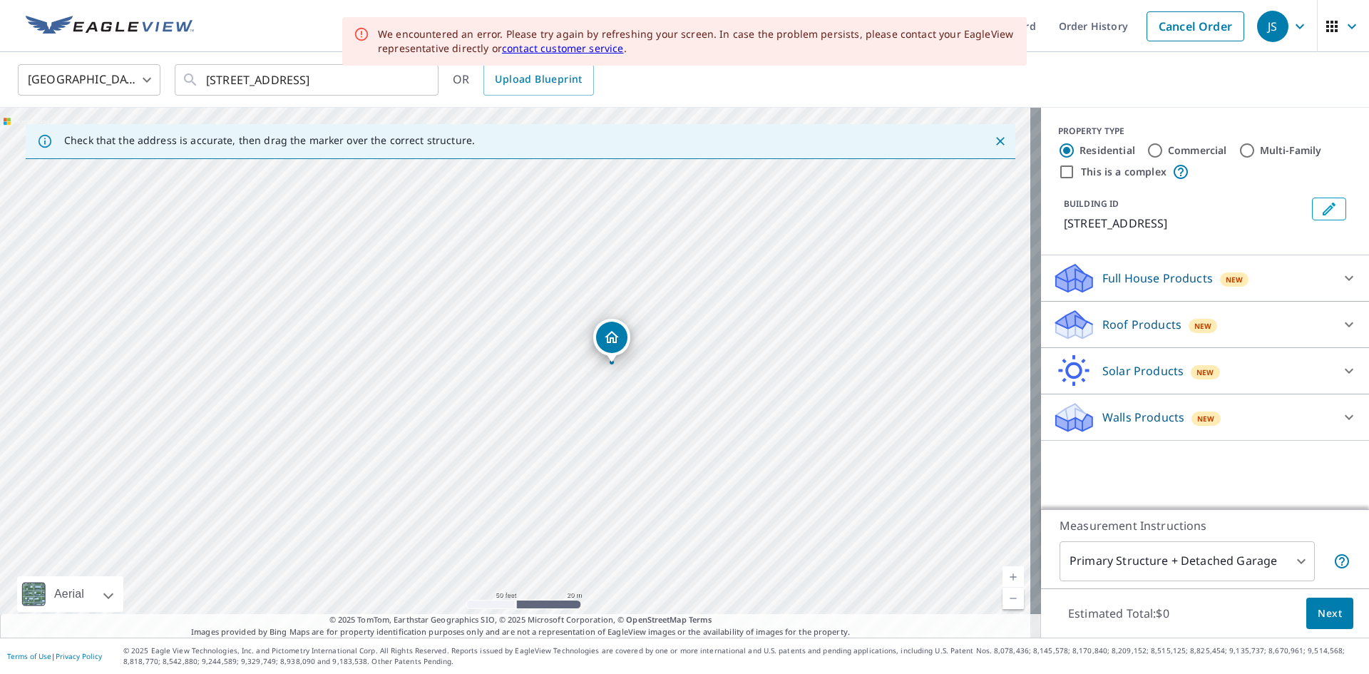
drag, startPoint x: 623, startPoint y: 372, endPoint x: 622, endPoint y: 431, distance: 58.5
click at [622, 431] on div "[STREET_ADDRESS]" at bounding box center [520, 373] width 1041 height 530
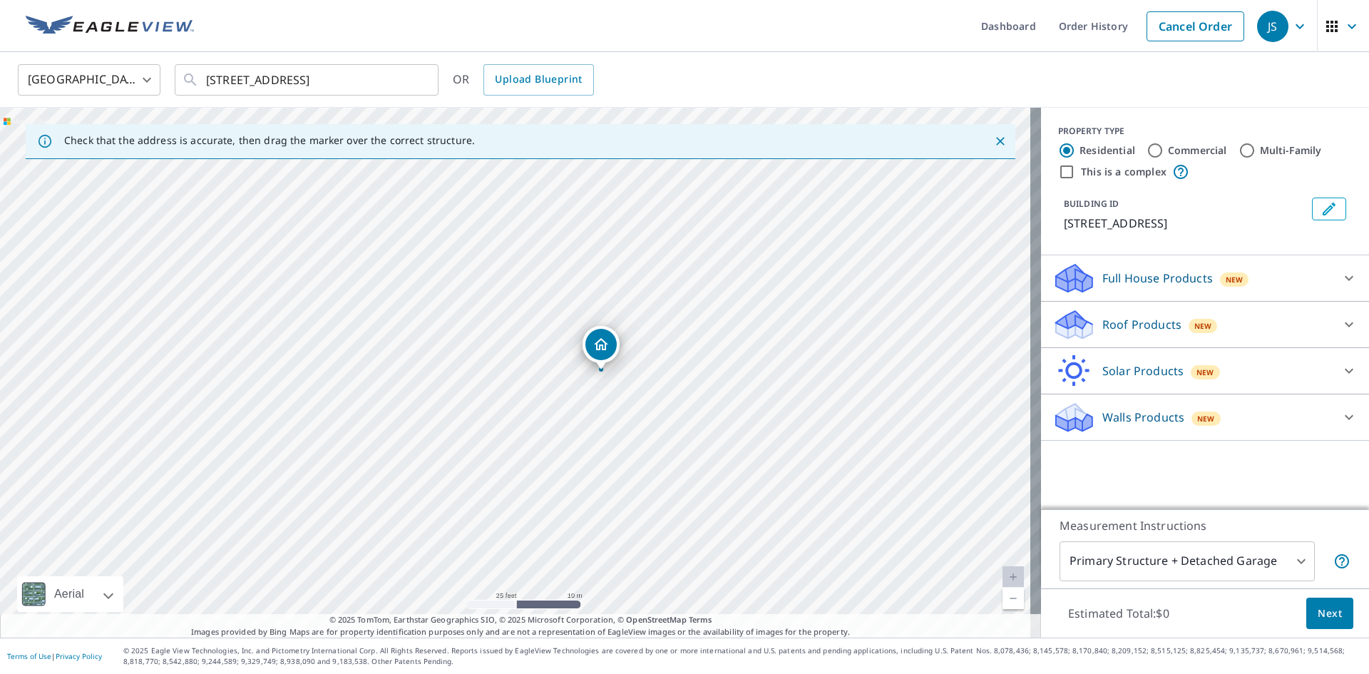
drag, startPoint x: 622, startPoint y: 379, endPoint x: 613, endPoint y: 415, distance: 37.4
click at [613, 415] on div "[STREET_ADDRESS]" at bounding box center [520, 373] width 1041 height 530
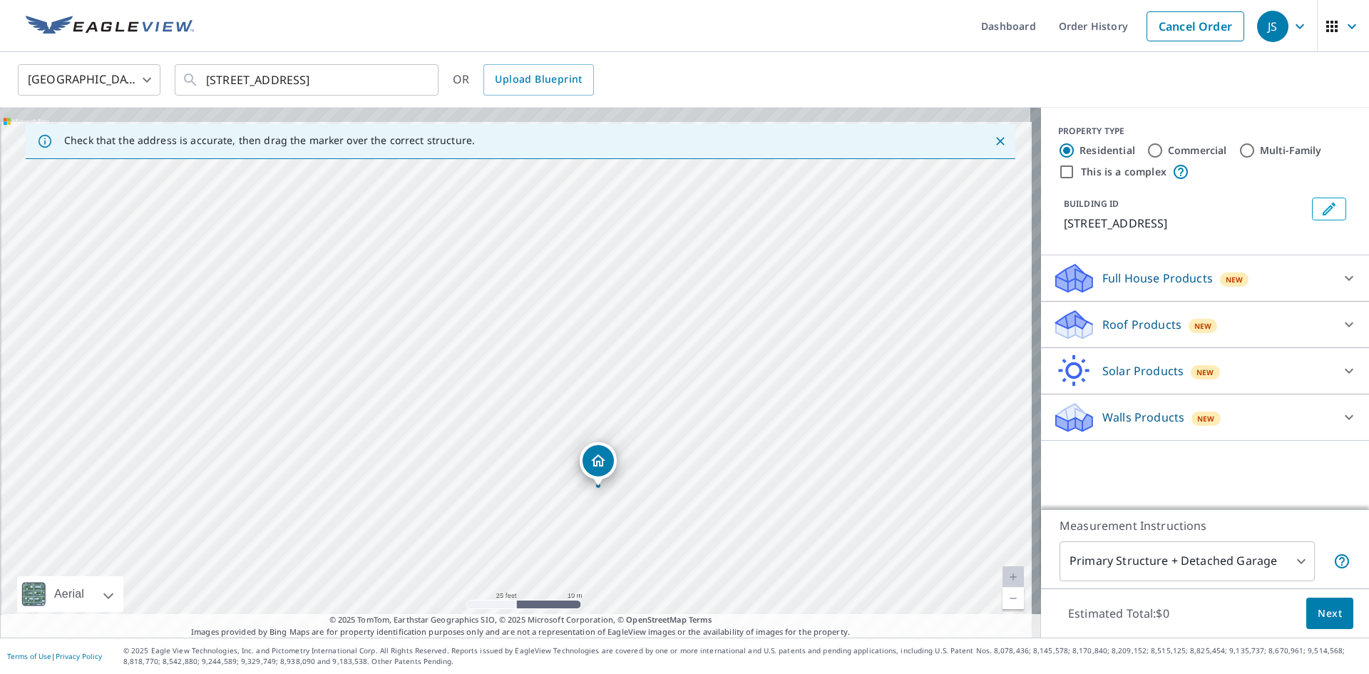
drag, startPoint x: 640, startPoint y: 401, endPoint x: 638, endPoint y: 521, distance: 120.5
click at [638, 521] on div "[STREET_ADDRESS]" at bounding box center [520, 373] width 1041 height 530
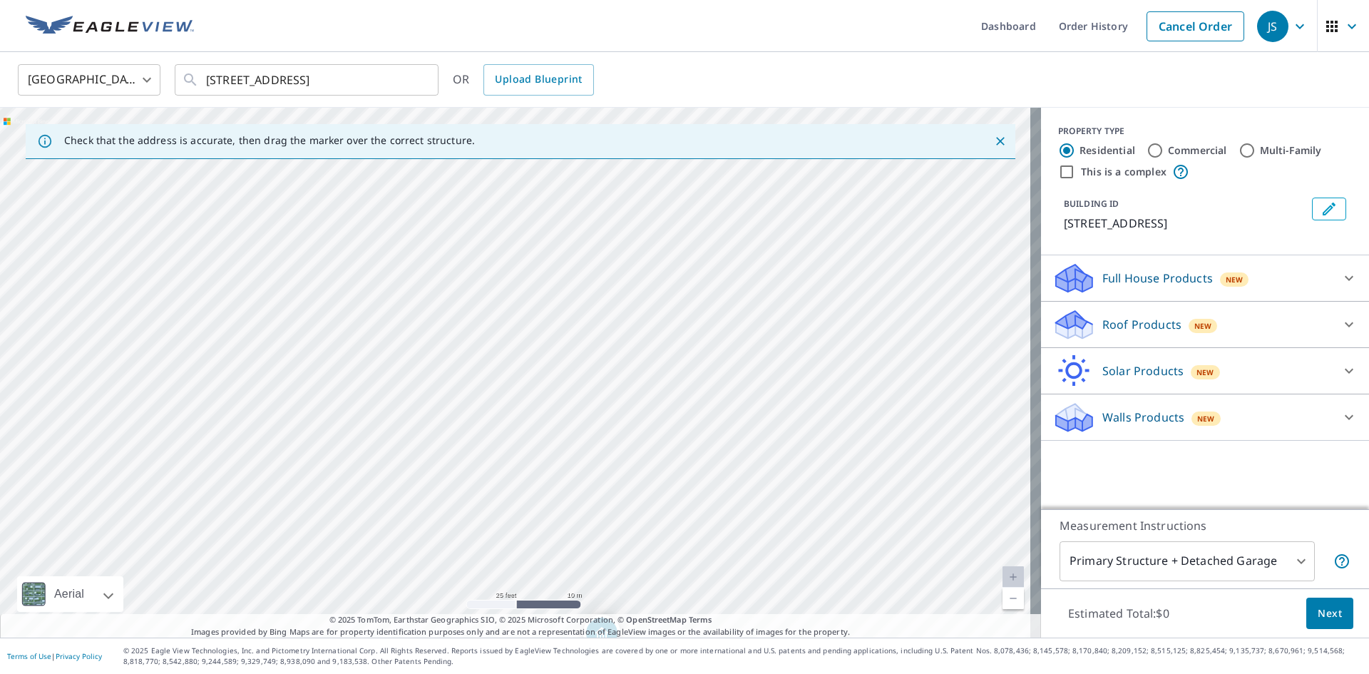
drag, startPoint x: 620, startPoint y: 506, endPoint x: 620, endPoint y: 526, distance: 19.3
click at [620, 525] on div "[STREET_ADDRESS]" at bounding box center [520, 373] width 1041 height 530
drag, startPoint x: 626, startPoint y: 315, endPoint x: 610, endPoint y: 521, distance: 206.7
click at [610, 521] on div "[STREET_ADDRESS]" at bounding box center [520, 373] width 1041 height 530
drag, startPoint x: 610, startPoint y: 521, endPoint x: 585, endPoint y: 325, distance: 197.8
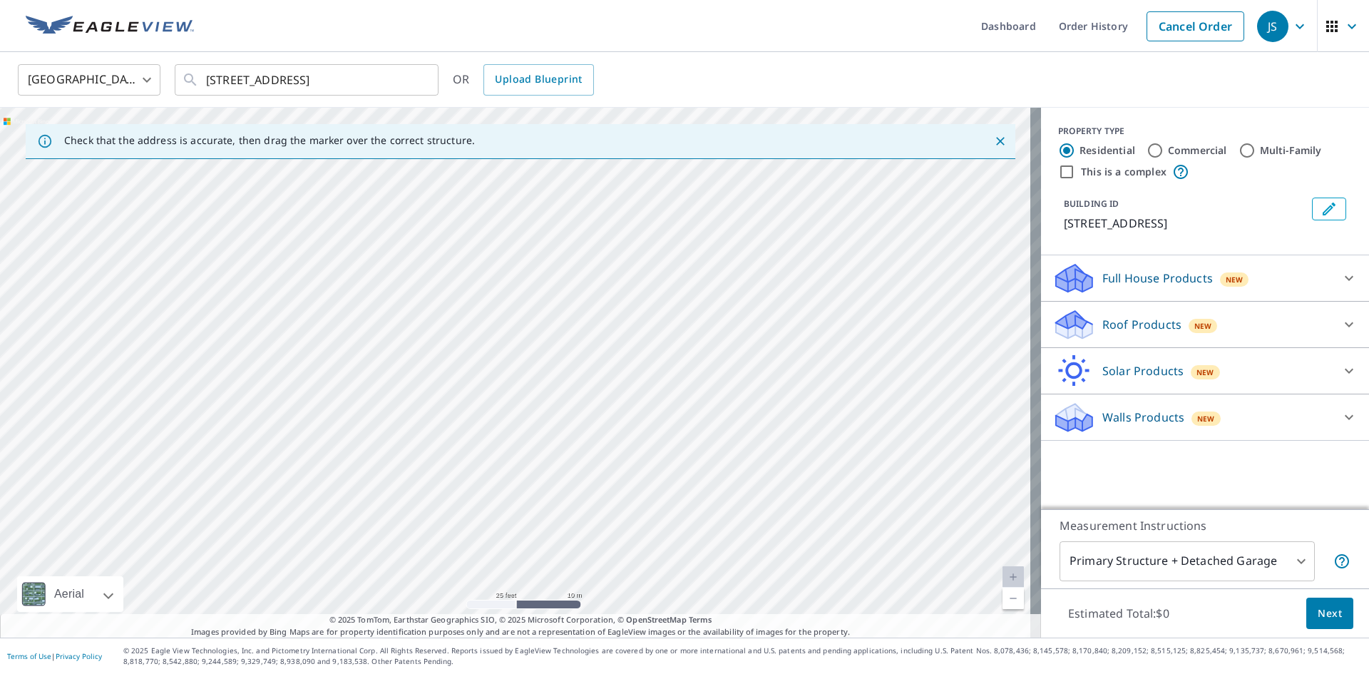
click at [585, 317] on div "[STREET_ADDRESS]" at bounding box center [520, 373] width 1041 height 530
drag, startPoint x: 588, startPoint y: 435, endPoint x: 591, endPoint y: 277, distance: 158.3
click at [591, 277] on div "[STREET_ADDRESS]" at bounding box center [520, 373] width 1041 height 530
drag, startPoint x: 606, startPoint y: 485, endPoint x: 607, endPoint y: 367, distance: 118.4
click at [607, 367] on div "[STREET_ADDRESS]" at bounding box center [520, 373] width 1041 height 530
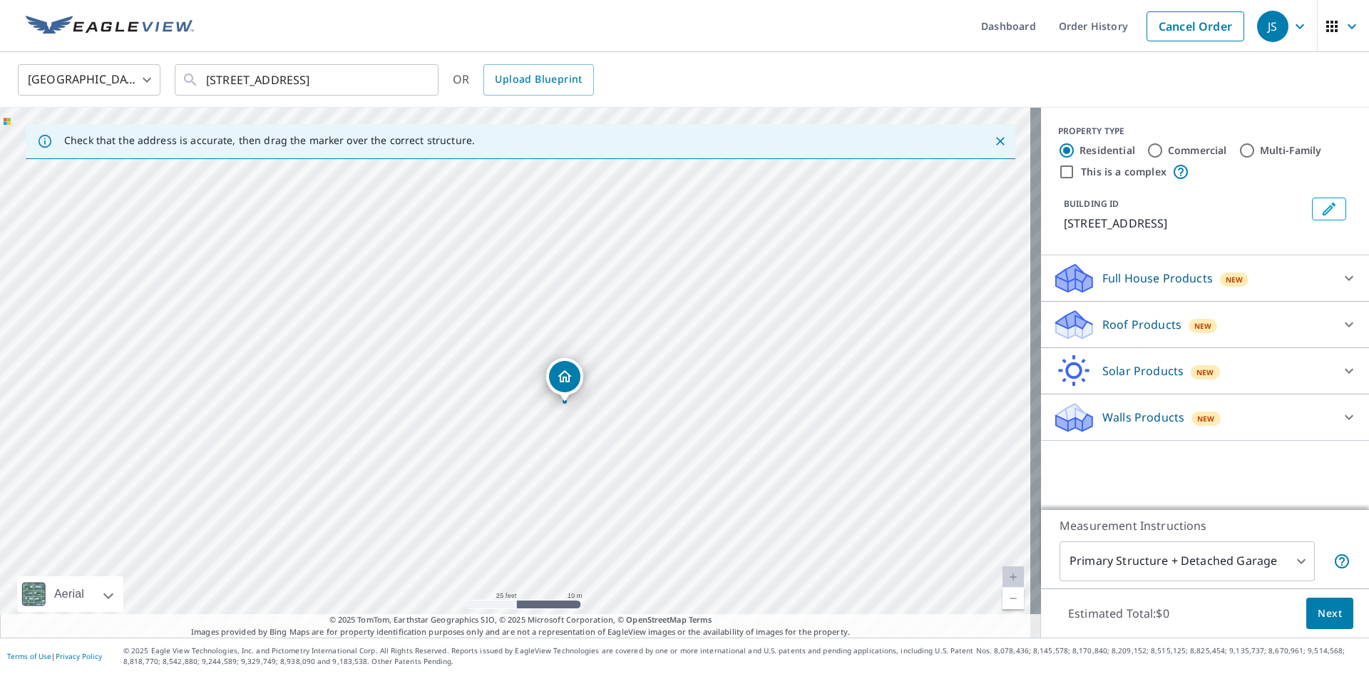
click at [1341, 282] on icon at bounding box center [1349, 278] width 17 height 17
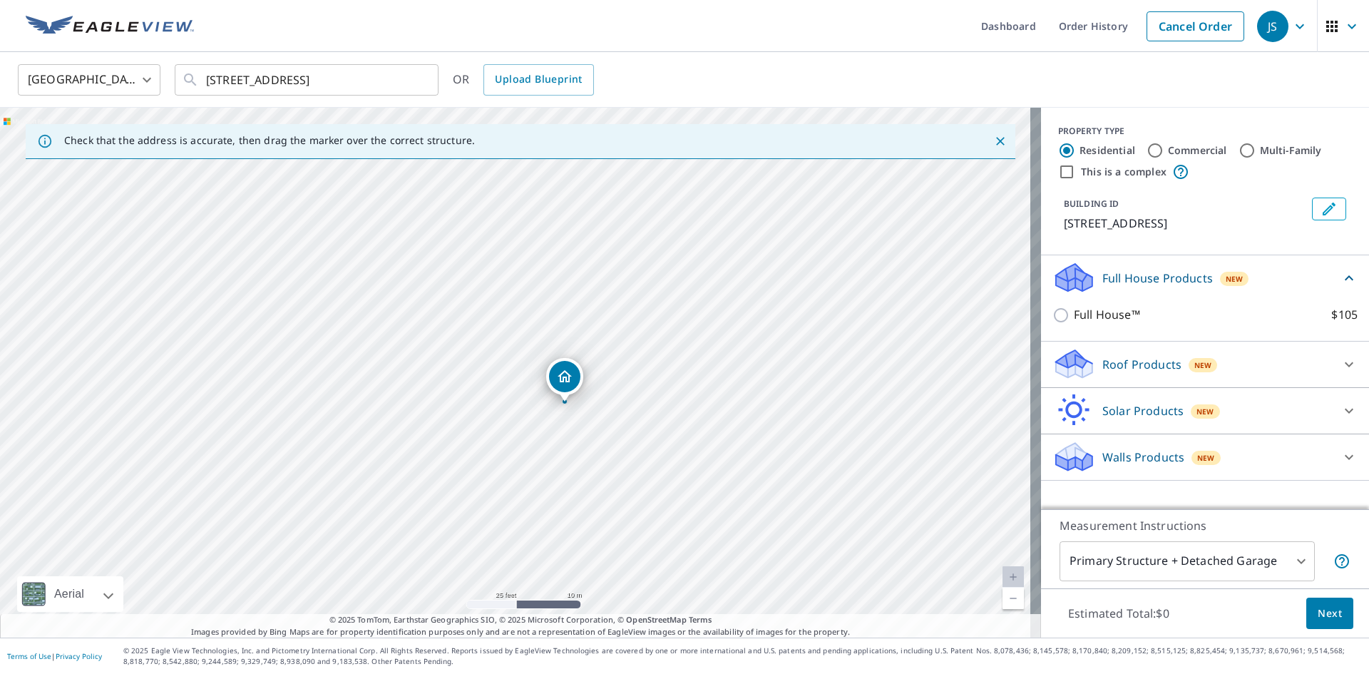
click at [1341, 281] on icon at bounding box center [1349, 278] width 17 height 17
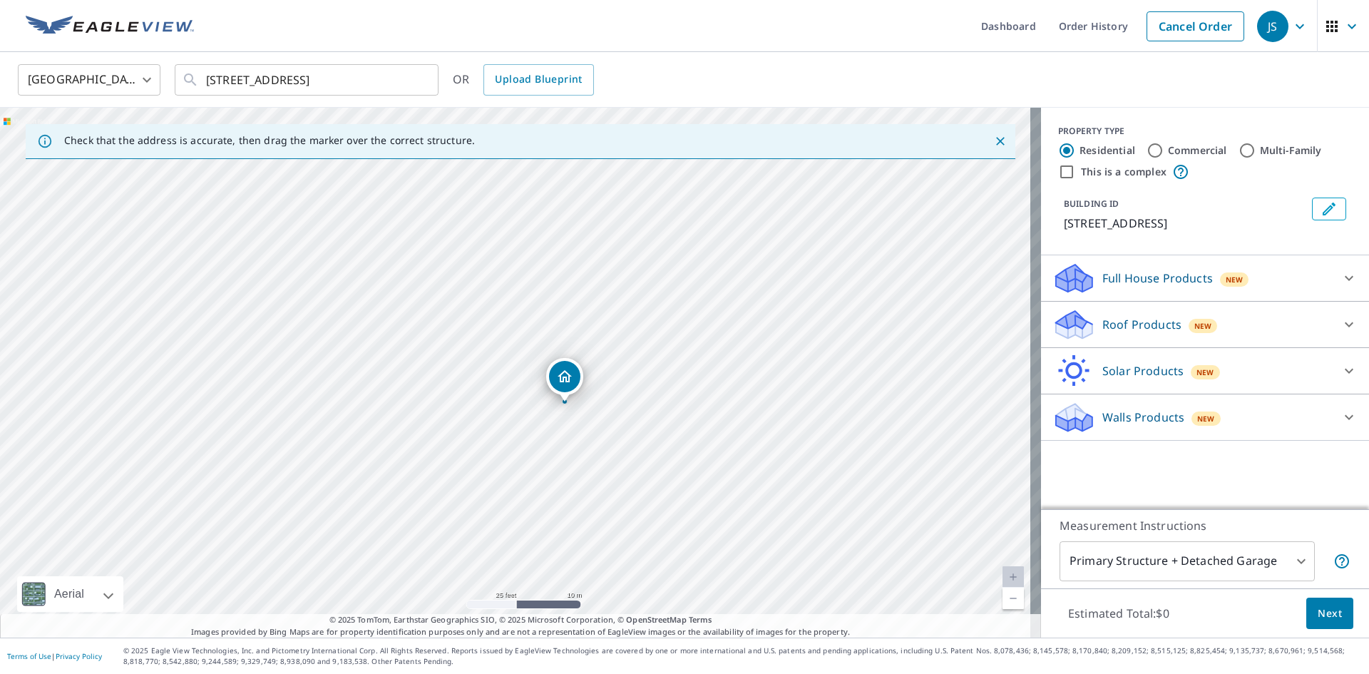
click at [1345, 325] on icon at bounding box center [1349, 324] width 9 height 5
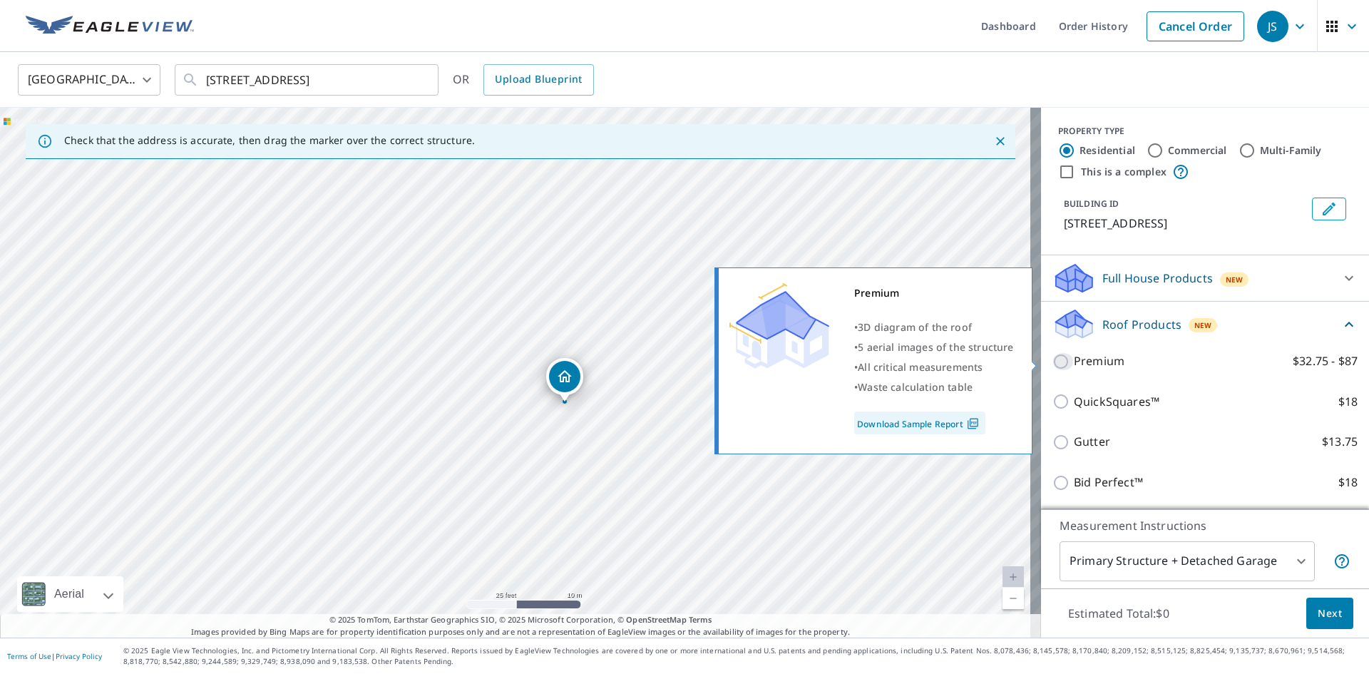
click at [1053, 364] on input "Premium $32.75 - $87" at bounding box center [1063, 361] width 21 height 17
checkbox input "true"
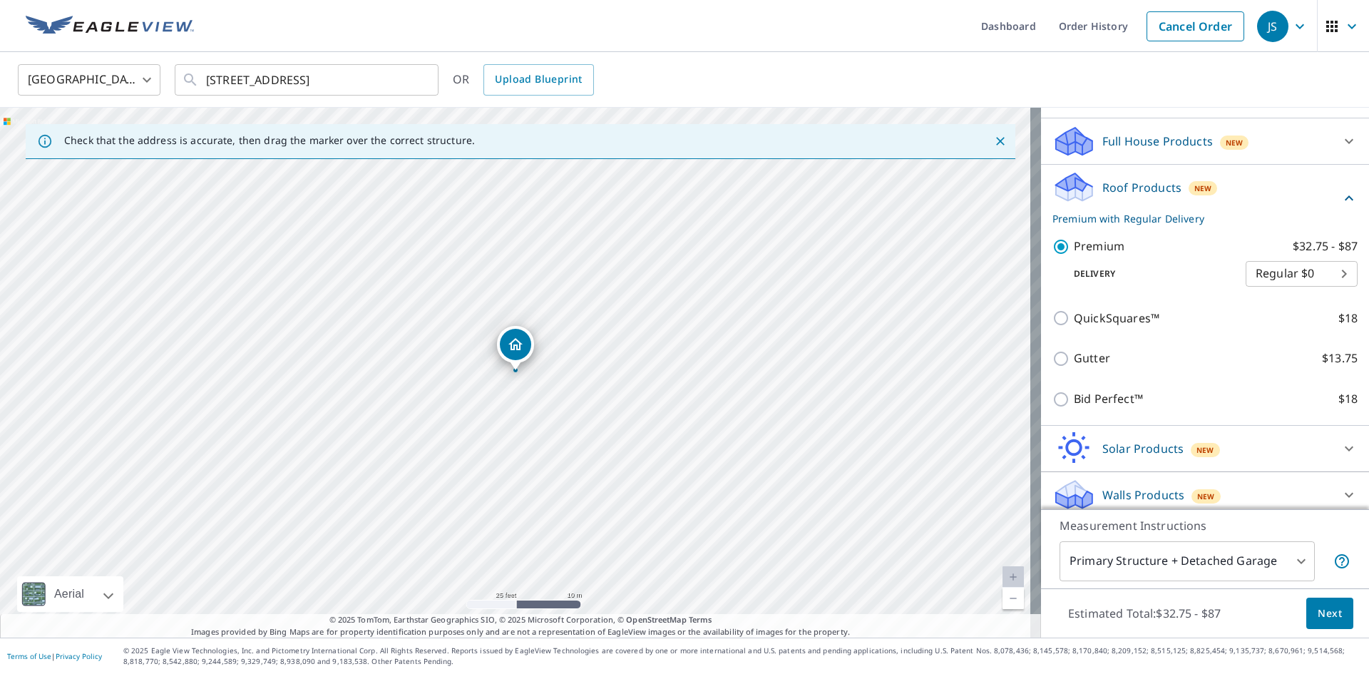
scroll to position [146, 0]
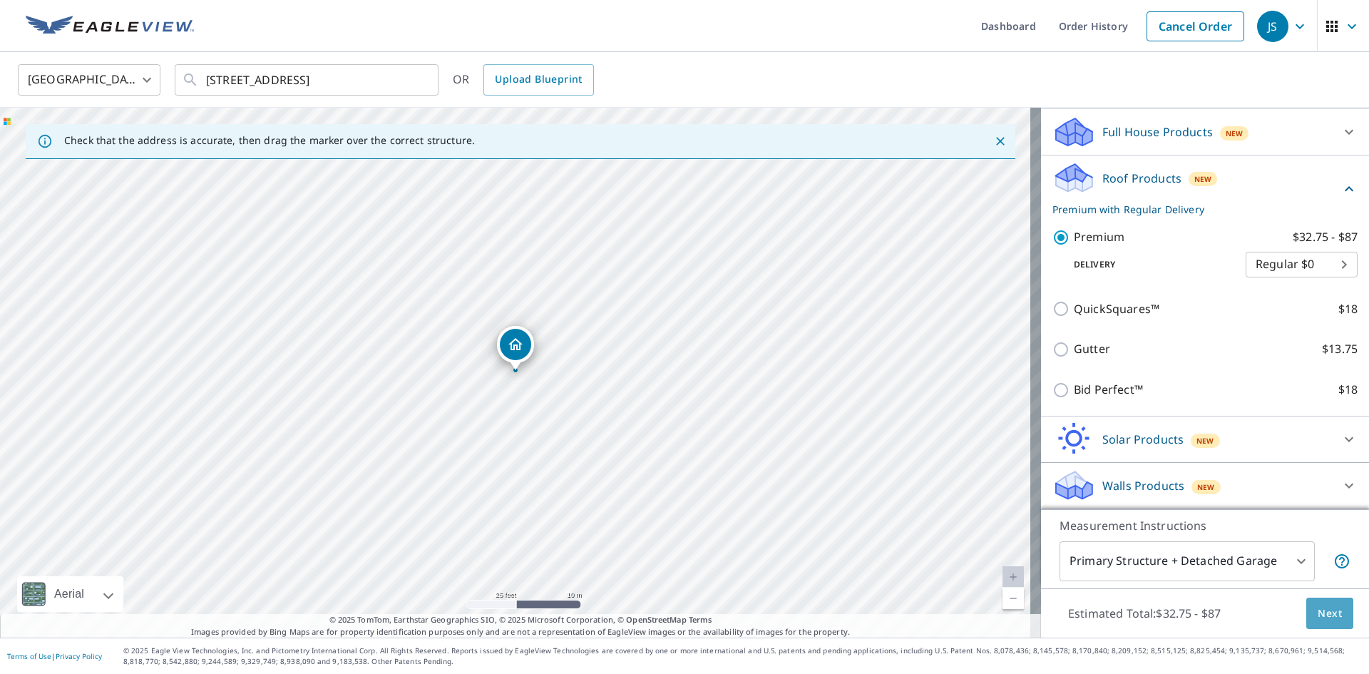
click at [1318, 619] on span "Next" at bounding box center [1330, 614] width 24 height 18
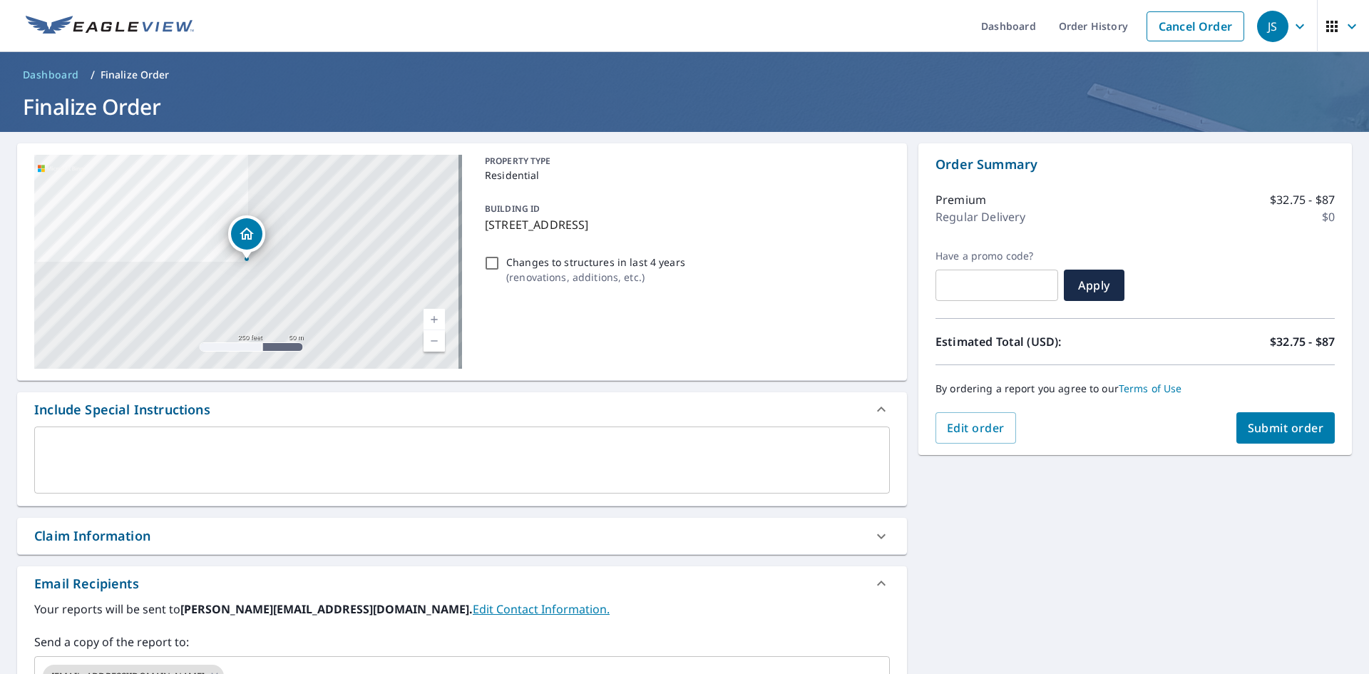
click at [1248, 421] on span "Submit order" at bounding box center [1286, 428] width 76 height 16
checkbox input "true"
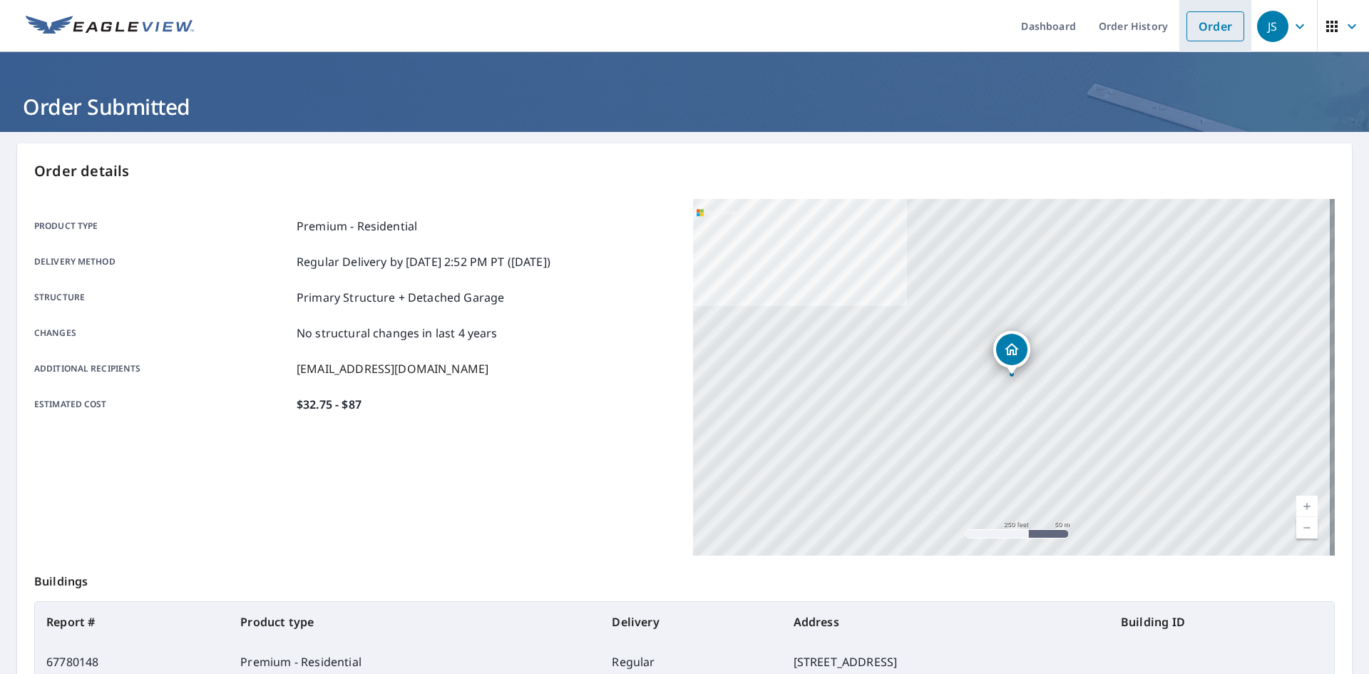
click at [1179, 33] on li "Order" at bounding box center [1215, 26] width 72 height 52
click at [1140, 28] on link "Order History" at bounding box center [1133, 26] width 92 height 52
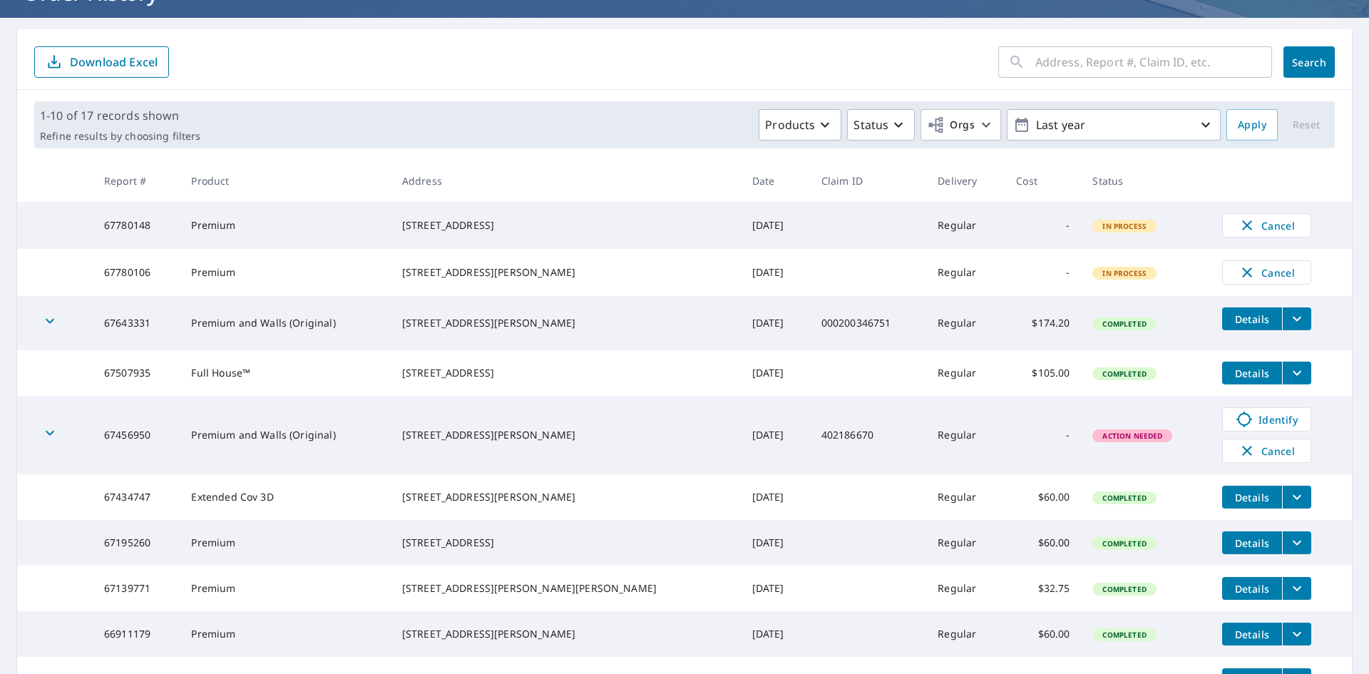
scroll to position [143, 0]
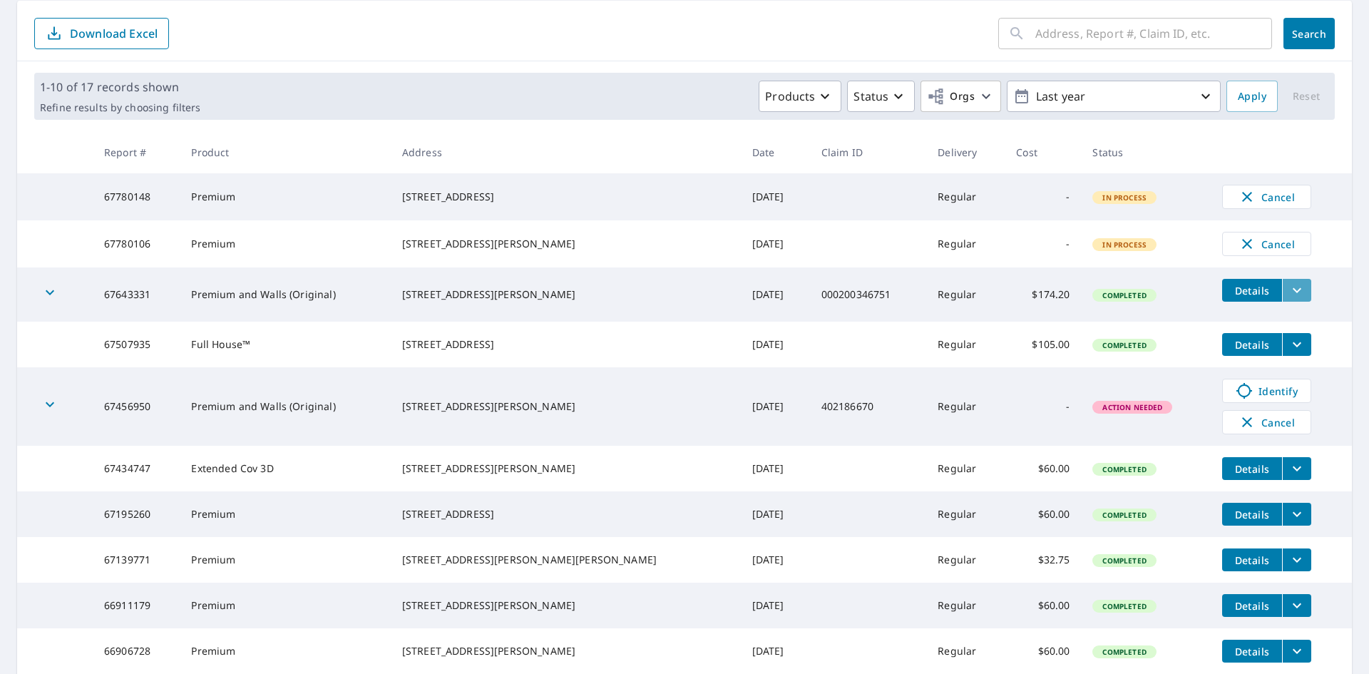
click at [1293, 293] on icon "filesDropdownBtn-67643331" at bounding box center [1297, 290] width 9 height 5
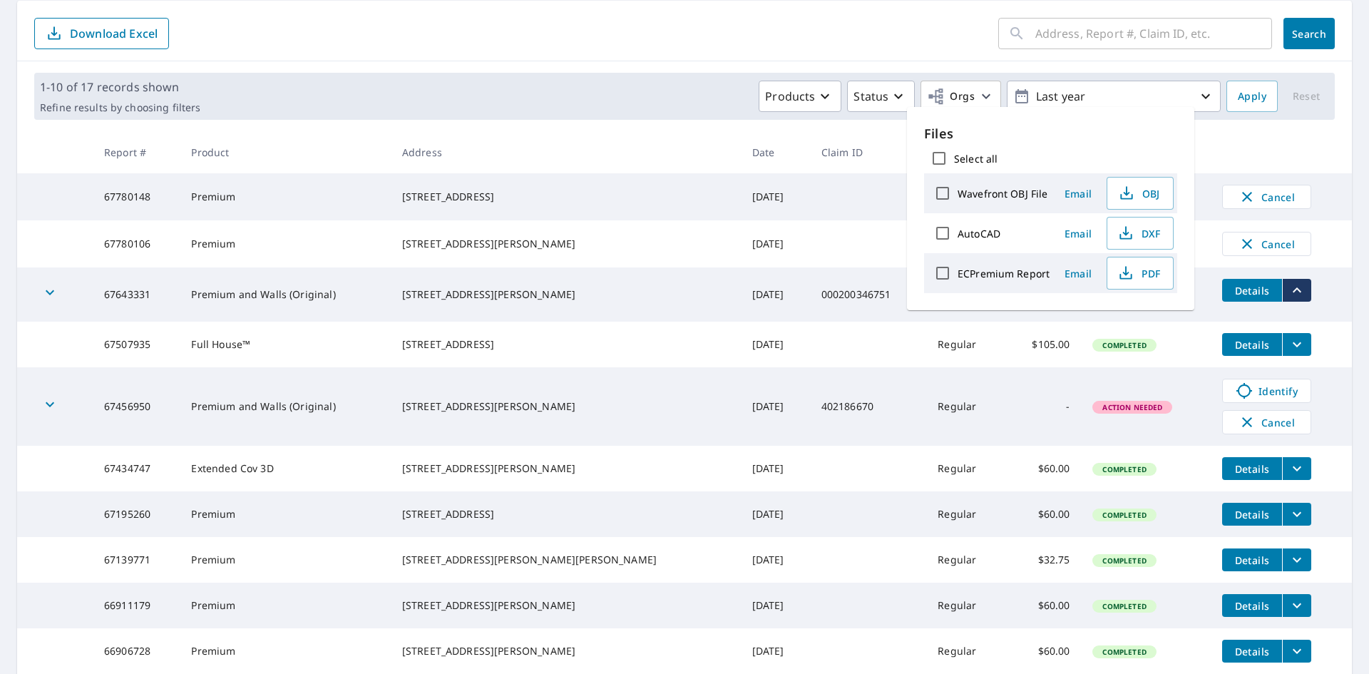
click at [552, 26] on form "​ Search Download Excel" at bounding box center [684, 33] width 1301 height 31
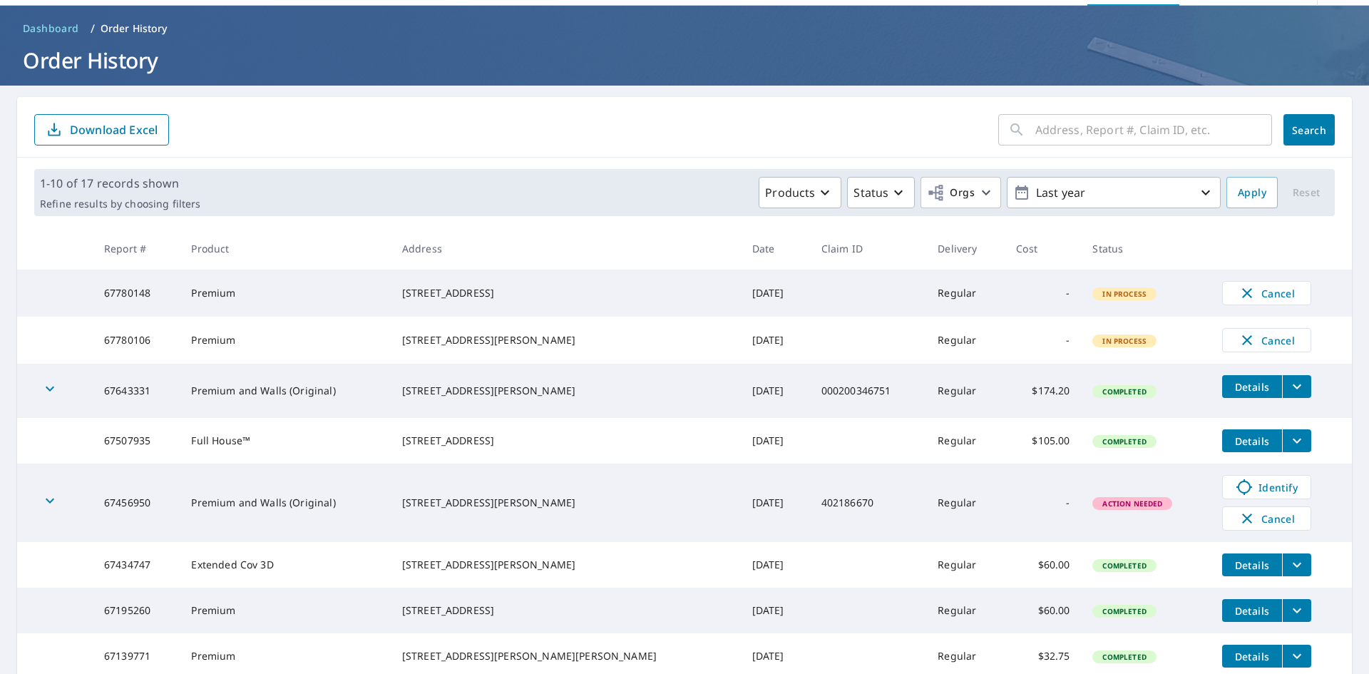
scroll to position [71, 0]
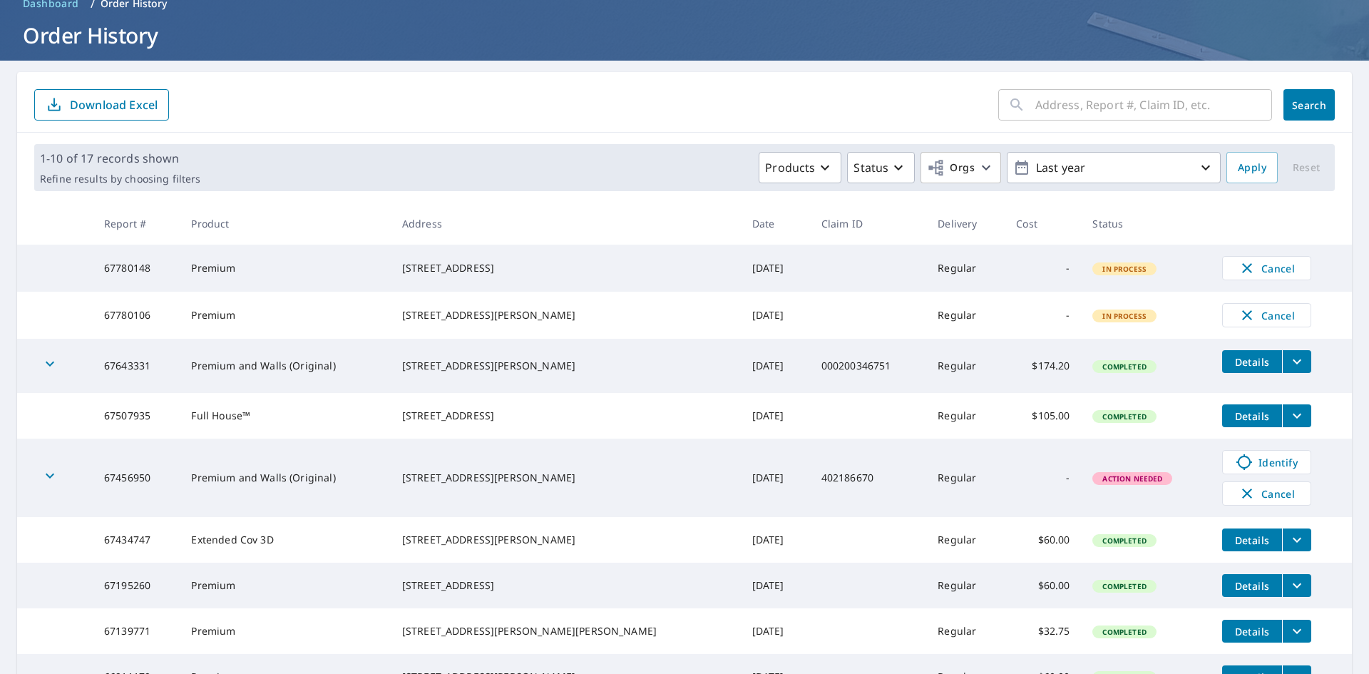
click at [1289, 370] on icon "filesDropdownBtn-67643331" at bounding box center [1297, 361] width 17 height 17
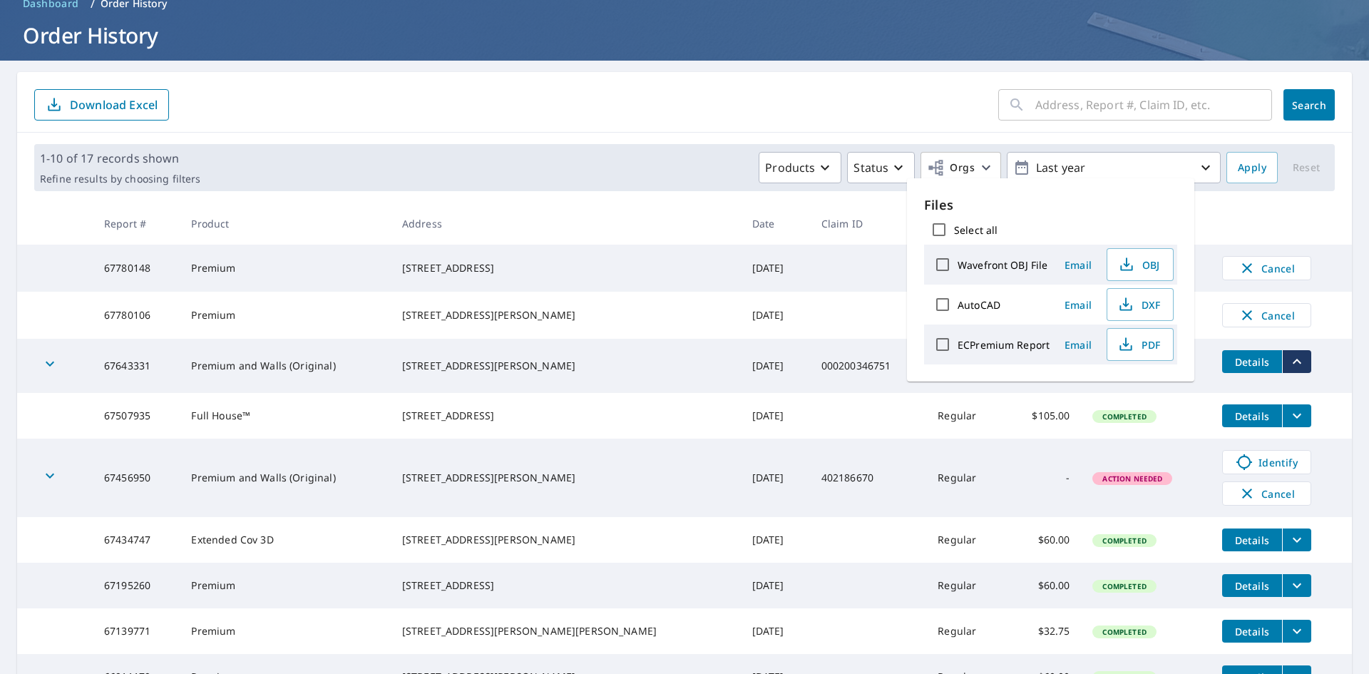
click at [1289, 370] on icon "filesDropdownBtn-67643331" at bounding box center [1297, 361] width 17 height 17
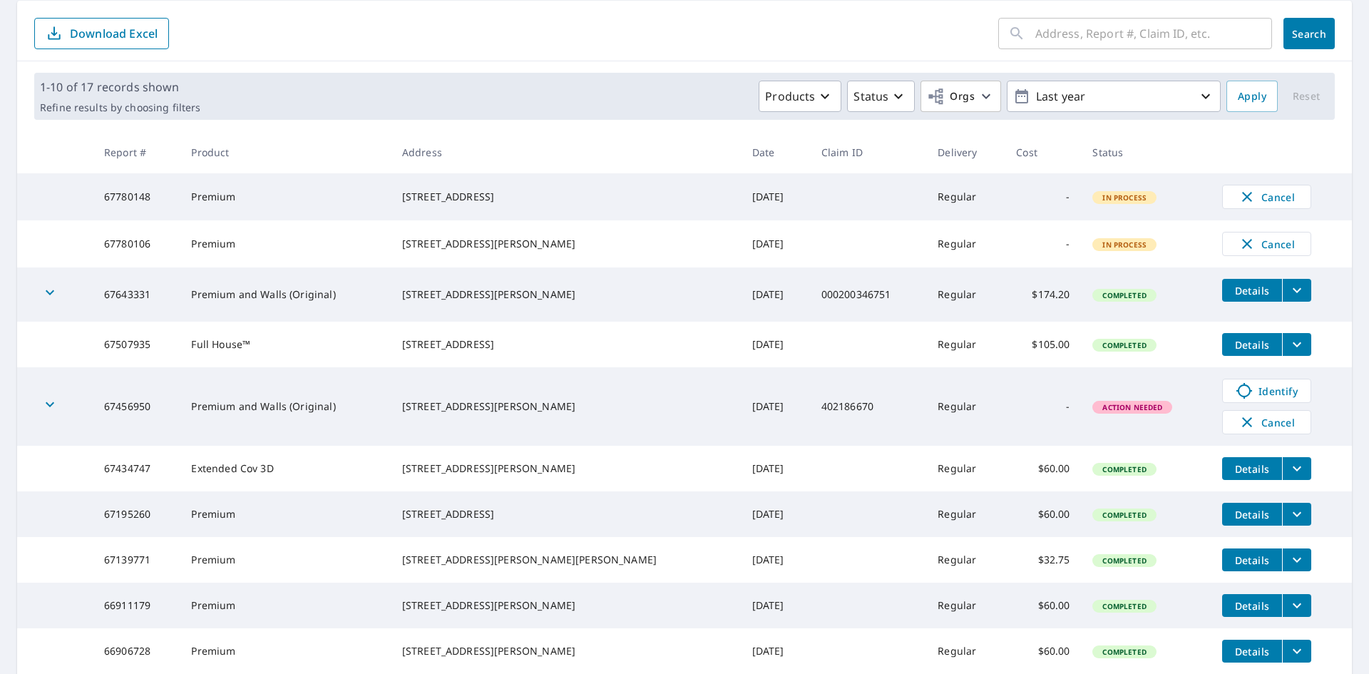
scroll to position [0, 0]
